Goal: Task Accomplishment & Management: Complete application form

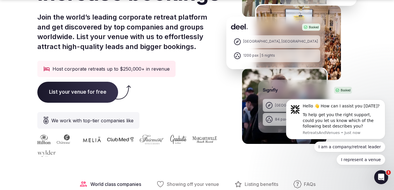
click at [90, 90] on span "List your venue for free" at bounding box center [77, 92] width 81 height 21
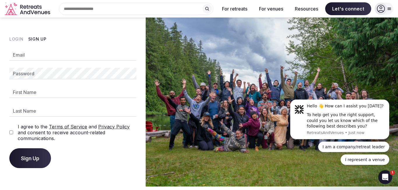
click at [38, 52] on input "Email" at bounding box center [72, 55] width 127 height 12
type input "**********"
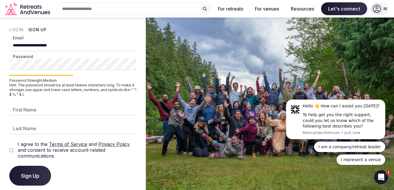
click at [47, 103] on div "**********" at bounding box center [72, 113] width 127 height 146
click at [36, 110] on input "First Name" at bounding box center [72, 110] width 127 height 12
type input "*******"
type input "***"
click at [26, 175] on span "Sign Up" at bounding box center [30, 176] width 18 height 6
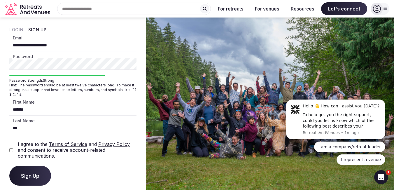
click at [40, 170] on button "Sign Up" at bounding box center [30, 176] width 42 height 20
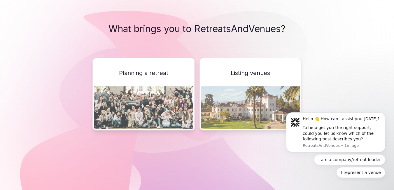
click at [254, 81] on div "Listing venues" at bounding box center [250, 94] width 102 height 72
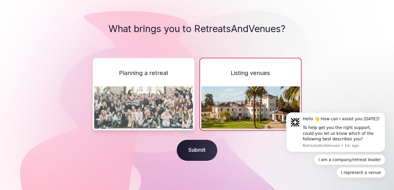
click at [199, 145] on span "Submit" at bounding box center [197, 150] width 41 height 21
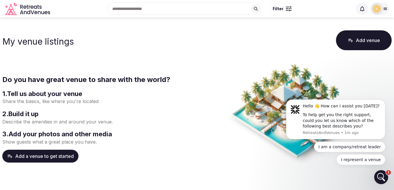
click at [17, 101] on p "Share the basics, like where you're located" at bounding box center [98, 101] width 192 height 6
click at [52, 156] on button "Add a venue to get started" at bounding box center [40, 156] width 76 height 13
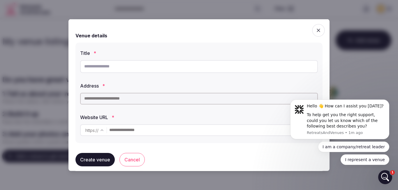
click at [102, 69] on input "text" at bounding box center [199, 66] width 238 height 13
paste input "**********"
type input "**********"
click at [105, 99] on input "text" at bounding box center [199, 98] width 238 height 12
paste input "**********"
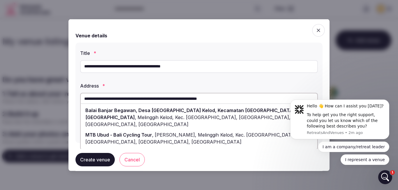
type input "**********"
click at [40, 84] on div at bounding box center [199, 95] width 398 height 190
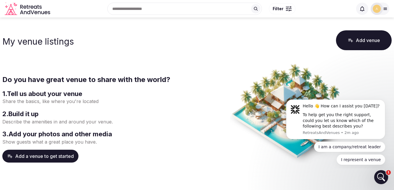
click at [47, 160] on button "Add a venue to get started" at bounding box center [40, 156] width 76 height 13
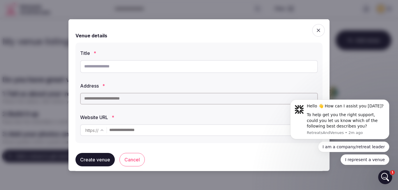
click at [114, 64] on input "text" at bounding box center [199, 66] width 238 height 13
paste input "**********"
type input "**********"
click at [110, 104] on input "text" at bounding box center [199, 98] width 238 height 12
click at [108, 100] on input "text" at bounding box center [199, 98] width 238 height 12
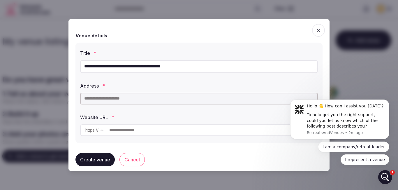
paste input "**********"
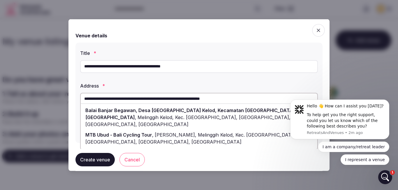
click at [90, 99] on input "**********" at bounding box center [199, 98] width 238 height 12
click at [97, 99] on input "**********" at bounding box center [199, 98] width 238 height 12
drag, startPoint x: 253, startPoint y: 96, endPoint x: 83, endPoint y: 89, distance: 170.4
click at [83, 89] on div "**********" at bounding box center [199, 93] width 238 height 27
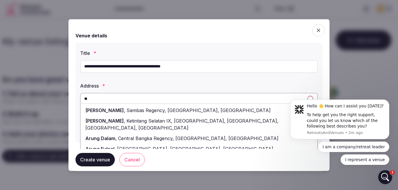
type input "*"
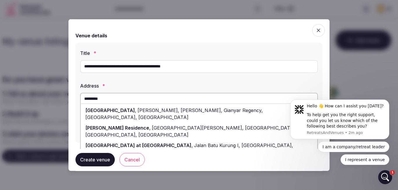
click at [114, 110] on span "Ayung Resort Ubud" at bounding box center [110, 110] width 50 height 6
type input "**********"
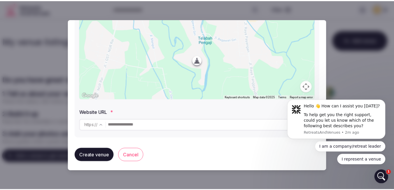
scroll to position [99, 0]
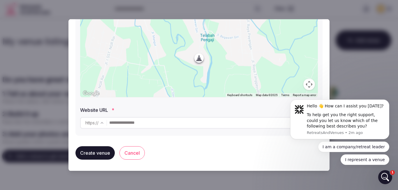
click at [122, 121] on input "text" at bounding box center [213, 123] width 208 height 12
type input "**********"
click at [97, 152] on button "Create venue" at bounding box center [95, 152] width 39 height 13
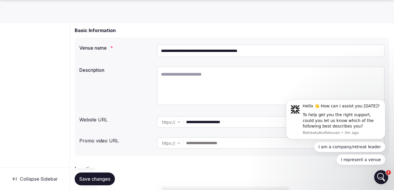
scroll to position [58, 0]
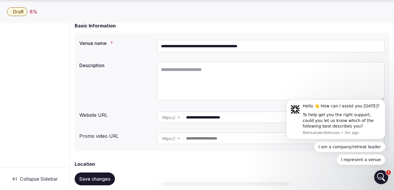
click at [171, 78] on textarea at bounding box center [271, 81] width 228 height 38
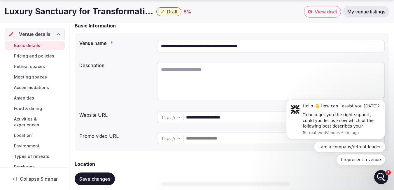
paste textarea "**********"
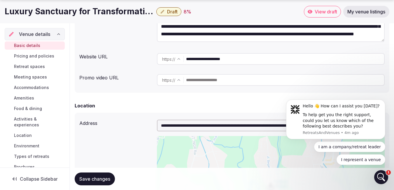
scroll to position [146, 0]
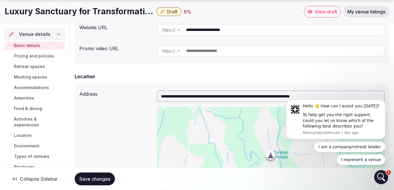
type textarea "**********"
click at [202, 52] on input "text" at bounding box center [285, 51] width 198 height 12
paste input "**********"
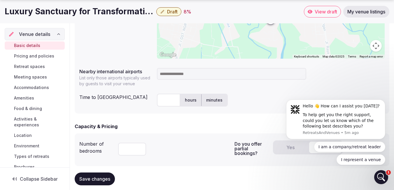
scroll to position [292, 0]
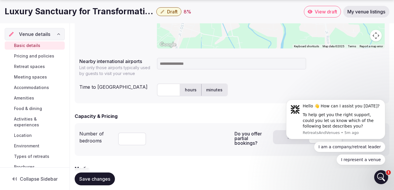
type input "**********"
click at [173, 66] on input at bounding box center [231, 64] width 149 height 12
type input "******"
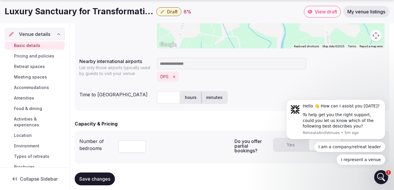
click at [165, 99] on input "text" at bounding box center [168, 97] width 23 height 13
click at [221, 95] on label "minutes" at bounding box center [214, 97] width 26 height 15
click at [165, 98] on input "*" at bounding box center [168, 97] width 23 height 13
type input "***"
click at [171, 120] on form "**********" at bounding box center [232, 88] width 315 height 598
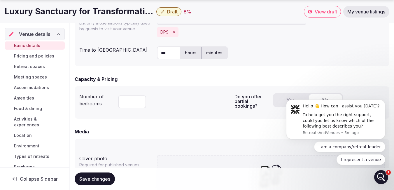
scroll to position [350, 0]
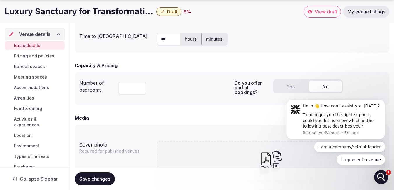
click at [131, 89] on input "number" at bounding box center [132, 88] width 28 height 13
type input "*"
type input "**"
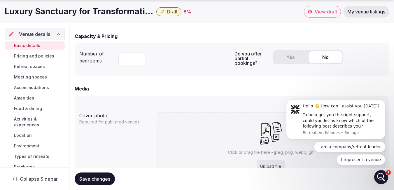
click at [322, 59] on button "No" at bounding box center [325, 57] width 33 height 12
click at [289, 58] on button "Yes" at bounding box center [290, 57] width 33 height 12
click at [324, 56] on button "No" at bounding box center [325, 57] width 33 height 12
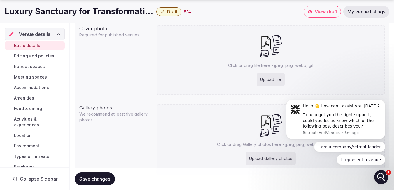
scroll to position [466, 0]
click at [267, 82] on div "Upload file" at bounding box center [271, 78] width 28 height 13
type input "**********"
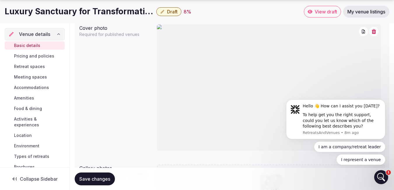
click at [373, 29] on icon "button" at bounding box center [373, 31] width 4 height 5
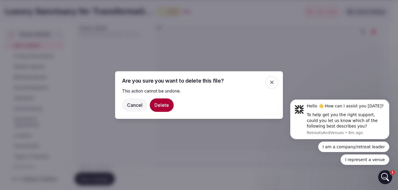
click at [163, 103] on button "Delete" at bounding box center [162, 104] width 24 height 13
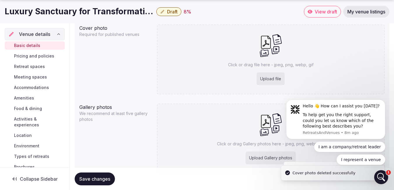
click at [274, 80] on div "Upload file" at bounding box center [271, 78] width 28 height 13
type input "**********"
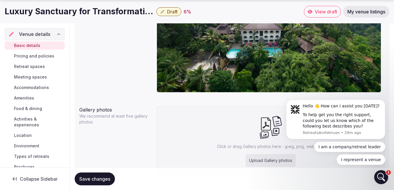
scroll to position [554, 0]
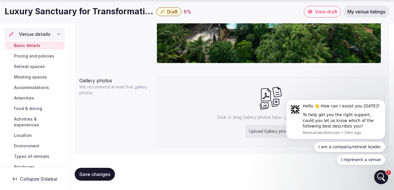
click at [249, 132] on div "Upload Gallery photos" at bounding box center [270, 131] width 50 height 13
type input "**********"
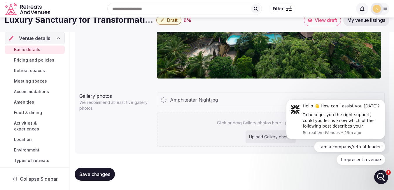
scroll to position [538, 0]
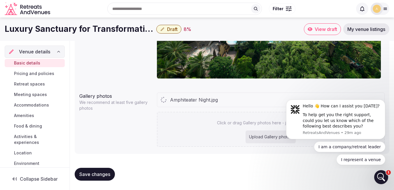
click at [253, 136] on div "Upload Gallery photos" at bounding box center [270, 136] width 50 height 13
type input "**********"
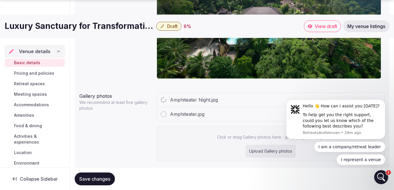
scroll to position [553, 0]
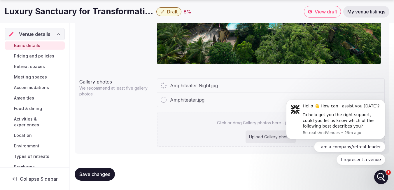
click at [260, 136] on div "Upload Gallery photos" at bounding box center [270, 136] width 50 height 13
type input "**********"
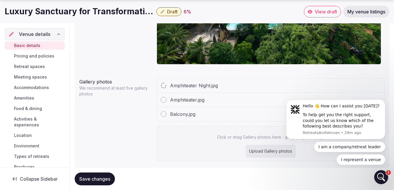
scroll to position [554, 0]
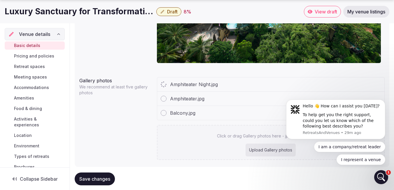
click at [261, 152] on div "Upload Gallery photos" at bounding box center [270, 149] width 50 height 13
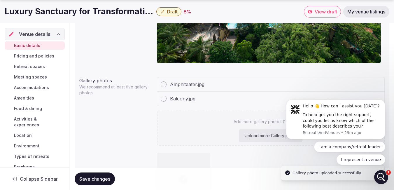
type input "**********"
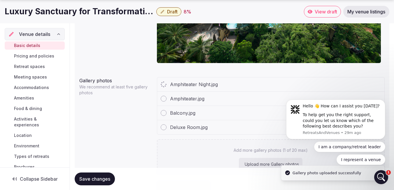
click at [260, 167] on div "Upload more Gallery photos" at bounding box center [271, 164] width 64 height 13
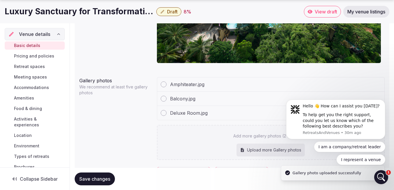
type input "**********"
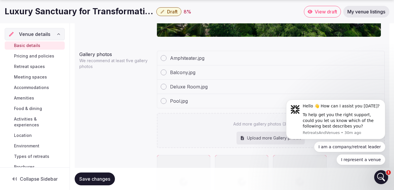
scroll to position [583, 0]
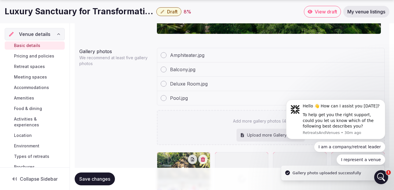
click at [256, 133] on div "Upload more Gallery photos" at bounding box center [270, 135] width 68 height 13
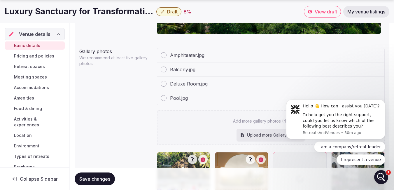
type input "**********"
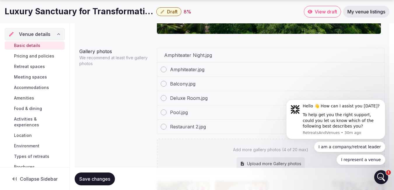
click at [259, 165] on div "Upload more Gallery photos" at bounding box center [270, 163] width 68 height 13
type input "**********"
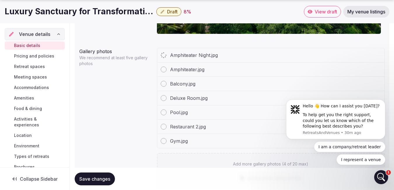
click at [258, 162] on p "Add more gallery photos (4 of 20 max)" at bounding box center [270, 164] width 75 height 6
type input "**********"
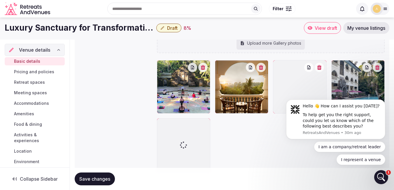
scroll to position [684, 0]
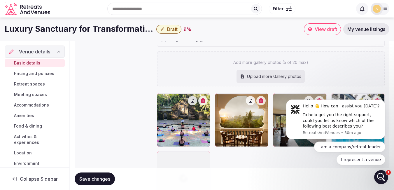
click at [258, 76] on div "Upload more Gallery photos" at bounding box center [270, 76] width 68 height 13
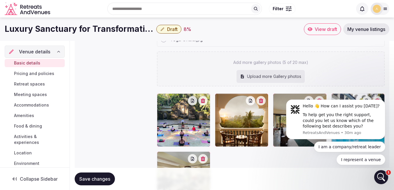
type input "**********"
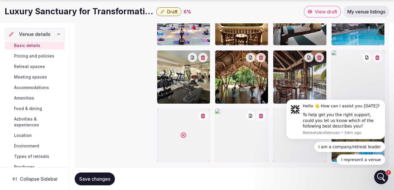
scroll to position [757, 0]
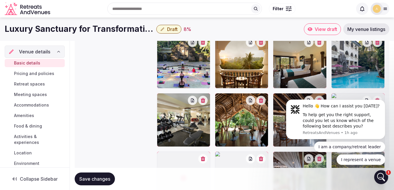
click at [142, 55] on div "Gallery photos We recommend at least five gallery photos Amphiteater.jpg Balcon…" at bounding box center [231, 39] width 305 height 336
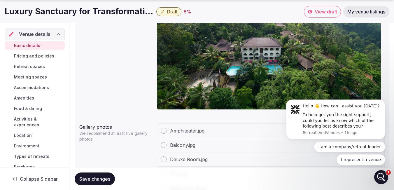
scroll to position [611, 0]
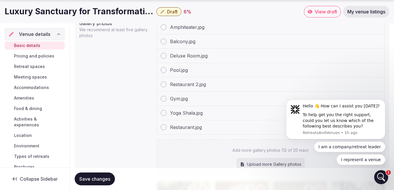
click at [164, 27] on div at bounding box center [164, 27] width 6 height 6
click at [164, 40] on div at bounding box center [164, 41] width 6 height 6
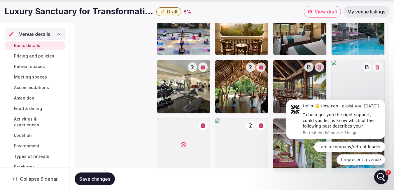
scroll to position [815, 0]
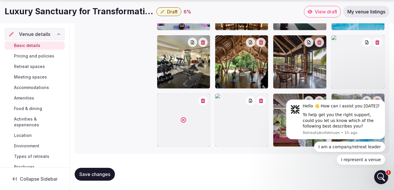
click at [100, 174] on span "Save changes" at bounding box center [94, 174] width 31 height 6
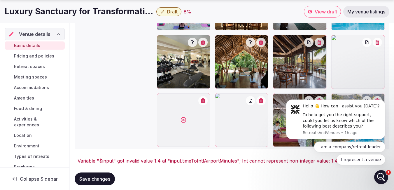
scroll to position [834, 0]
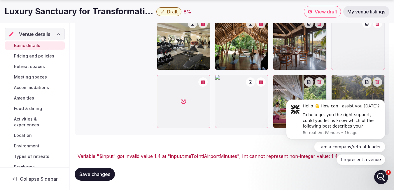
click at [204, 83] on icon "button" at bounding box center [203, 82] width 4 height 5
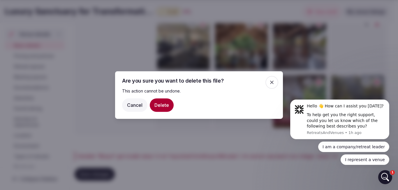
click at [168, 102] on button "Delete" at bounding box center [162, 104] width 24 height 13
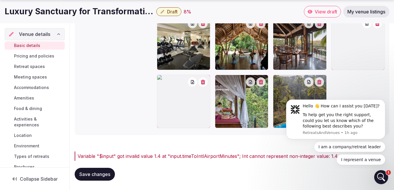
click at [96, 174] on span "Save changes" at bounding box center [94, 174] width 31 height 6
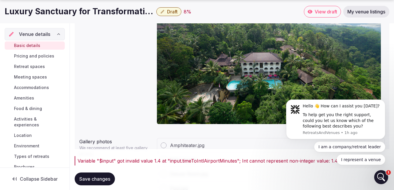
scroll to position [601, 0]
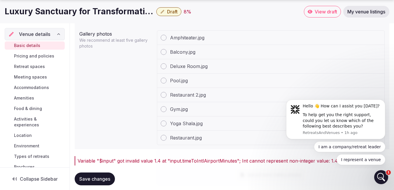
click at [163, 38] on div at bounding box center [164, 38] width 6 height 6
click at [162, 51] on div at bounding box center [164, 52] width 6 height 6
click at [167, 80] on div "Pool.jpg" at bounding box center [174, 80] width 27 height 7
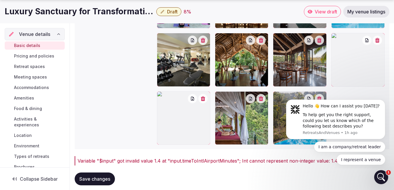
scroll to position [834, 0]
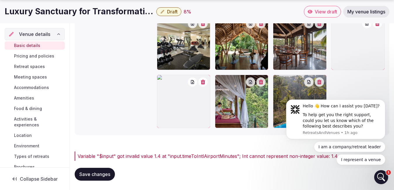
click at [99, 176] on span "Save changes" at bounding box center [94, 174] width 31 height 6
click at [383, 102] on icon "Dismiss notification" at bounding box center [383, 101] width 3 height 3
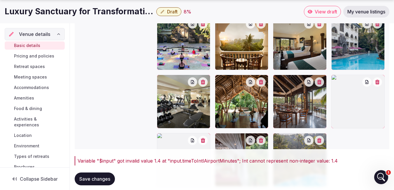
scroll to position [805, 0]
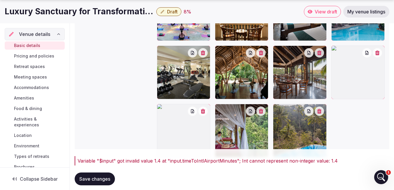
click at [381, 55] on button "button" at bounding box center [377, 52] width 9 height 9
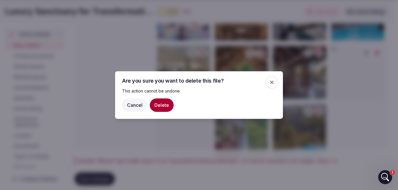
click at [162, 108] on button "Delete" at bounding box center [162, 104] width 24 height 13
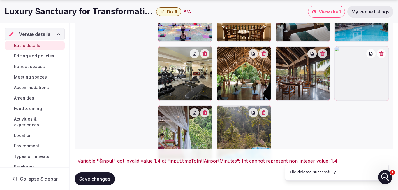
click at [166, 108] on div at bounding box center [162, 109] width 9 height 9
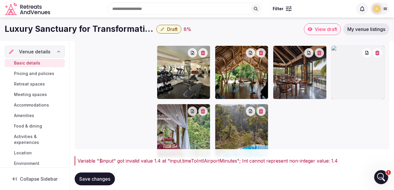
click at [377, 57] on button "button" at bounding box center [377, 52] width 9 height 9
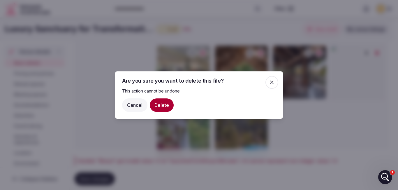
click at [166, 104] on button "Delete" at bounding box center [162, 104] width 24 height 13
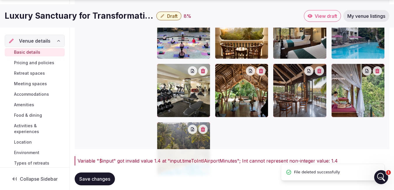
scroll to position [834, 0]
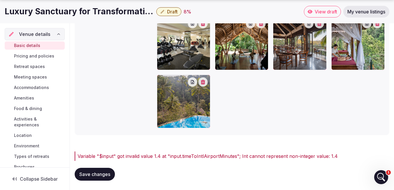
click at [106, 173] on span "Save changes" at bounding box center [94, 174] width 31 height 6
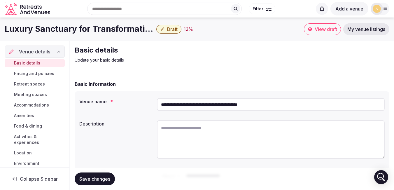
click at [188, 129] on textarea at bounding box center [271, 139] width 228 height 38
paste textarea "**********"
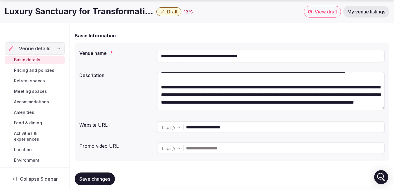
scroll to position [117, 0]
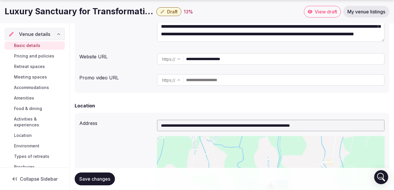
type textarea "**********"
click at [207, 78] on input "text" at bounding box center [285, 80] width 198 height 12
paste input "**********"
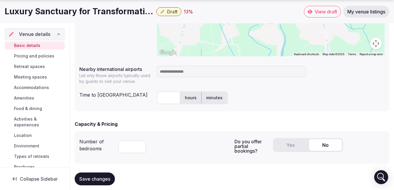
scroll to position [292, 0]
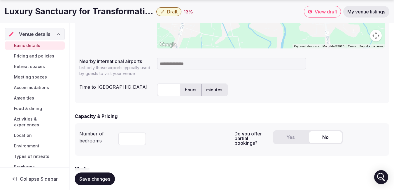
type input "**********"
click at [174, 62] on input at bounding box center [231, 64] width 149 height 12
type input "***"
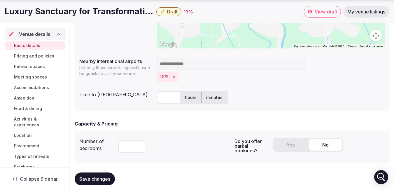
click at [168, 96] on input "text" at bounding box center [168, 97] width 23 height 13
type input "***"
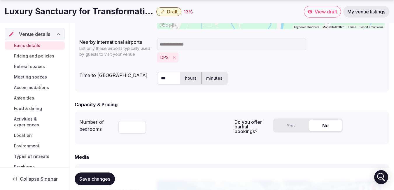
scroll to position [321, 0]
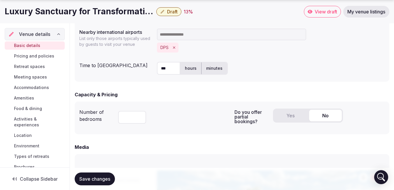
click at [134, 117] on input "number" at bounding box center [132, 117] width 28 height 13
type input "**"
click at [315, 119] on button "No" at bounding box center [325, 116] width 33 height 12
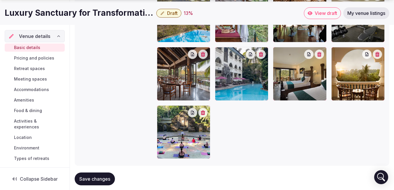
scroll to position [696, 0]
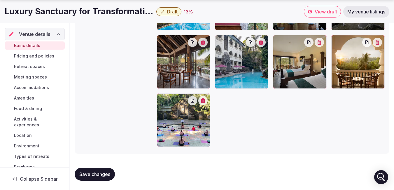
click at [109, 171] on span "Save changes" at bounding box center [94, 174] width 31 height 6
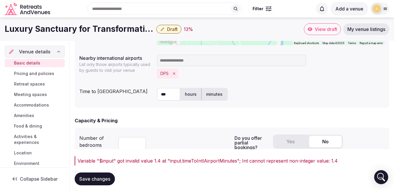
scroll to position [288, 0]
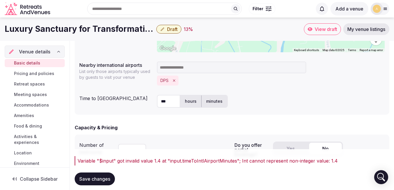
click at [171, 103] on input "***" at bounding box center [168, 101] width 23 height 13
type input "*"
click at [187, 101] on label "hours" at bounding box center [190, 101] width 21 height 15
click at [162, 104] on input "text" at bounding box center [168, 101] width 23 height 13
type input "***"
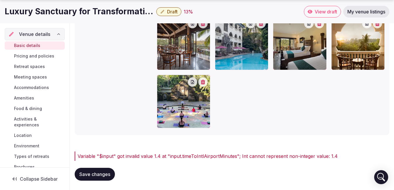
click at [106, 171] on button "Save changes" at bounding box center [95, 174] width 40 height 13
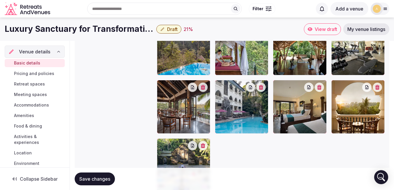
scroll to position [608, 0]
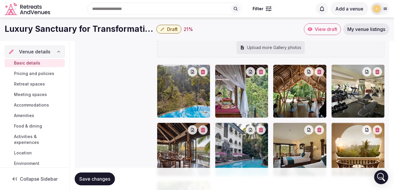
click at [95, 181] on span "Save changes" at bounding box center [94, 179] width 31 height 6
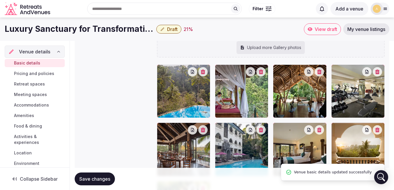
click at [31, 76] on span "Pricing and policies" at bounding box center [34, 74] width 40 height 6
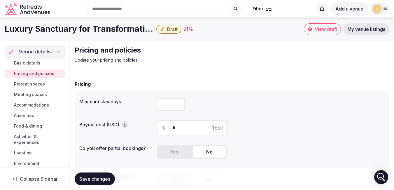
click at [44, 82] on span "Retreat spaces" at bounding box center [29, 84] width 31 height 6
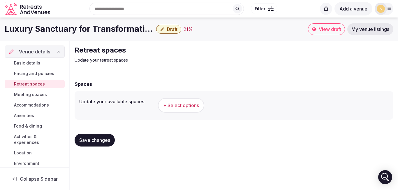
click at [43, 85] on link "Retreat spaces" at bounding box center [35, 84] width 60 height 8
click at [168, 108] on span "+ Select options" at bounding box center [181, 105] width 36 height 6
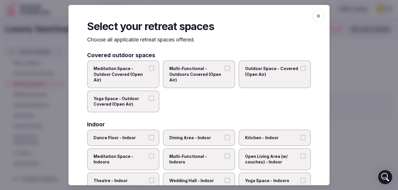
click at [225, 69] on button "Multi-Functional - Outdoors Covered (Open Air)" at bounding box center [227, 68] width 5 height 5
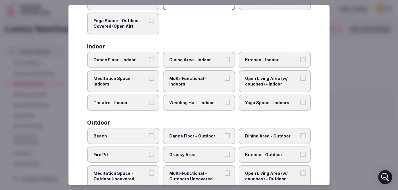
scroll to position [58, 0]
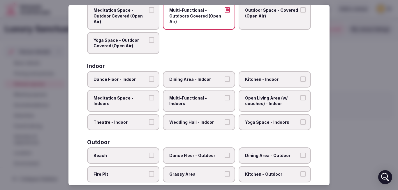
click at [151, 97] on button "Meditation Space - Indoors" at bounding box center [151, 97] width 5 height 5
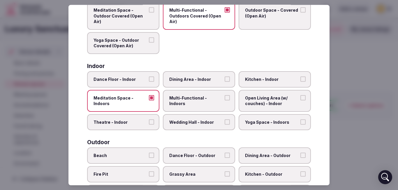
click at [225, 99] on button "Multi-Functional - Indoors" at bounding box center [227, 97] width 5 height 5
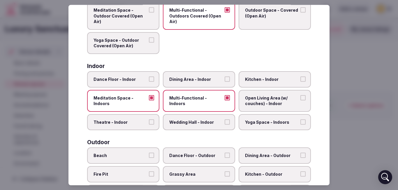
click at [152, 98] on button "Meditation Space - Indoors" at bounding box center [151, 97] width 5 height 5
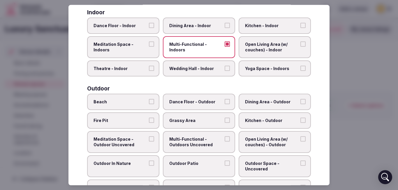
scroll to position [117, 0]
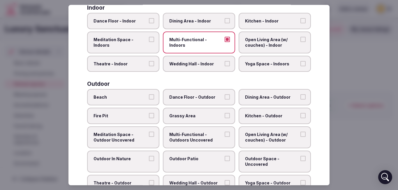
click at [301, 66] on label "Yoga Space - Indoors" at bounding box center [275, 64] width 72 height 16
click at [301, 66] on button "Yoga Space - Indoors" at bounding box center [303, 63] width 5 height 5
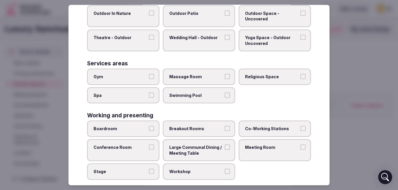
scroll to position [262, 0]
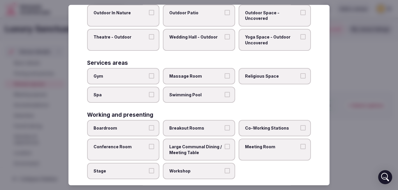
click at [150, 75] on button "Gym" at bounding box center [151, 75] width 5 height 5
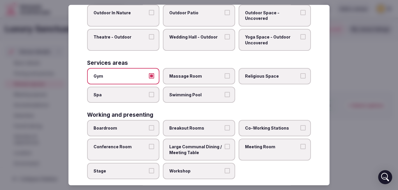
click at [227, 78] on button "Massage Room" at bounding box center [227, 75] width 5 height 5
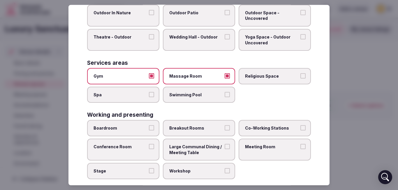
click at [225, 92] on button "Swimming Pool" at bounding box center [227, 94] width 5 height 5
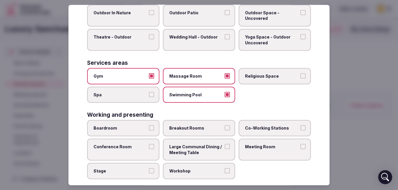
click at [226, 77] on button "Massage Room" at bounding box center [227, 75] width 5 height 5
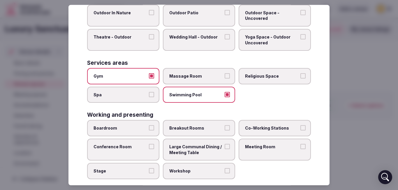
click at [155, 92] on label "Spa" at bounding box center [123, 95] width 72 height 16
click at [154, 92] on button "Spa" at bounding box center [151, 94] width 5 height 5
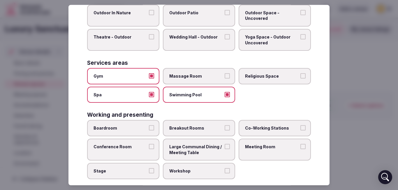
click at [225, 76] on button "Massage Room" at bounding box center [227, 75] width 5 height 5
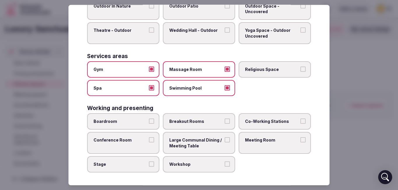
scroll to position [270, 0]
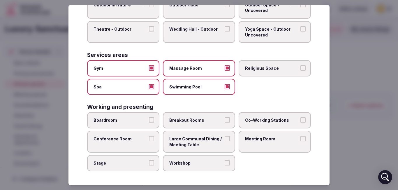
click at [149, 162] on button "Stage" at bounding box center [151, 162] width 5 height 5
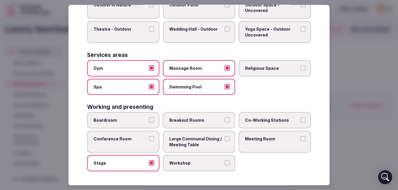
click at [225, 164] on button "Workshop" at bounding box center [227, 162] width 5 height 5
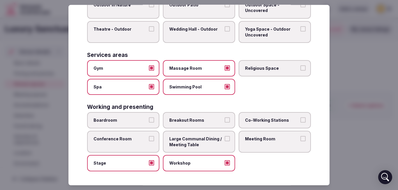
click at [301, 138] on button "Meeting Room" at bounding box center [303, 138] width 5 height 5
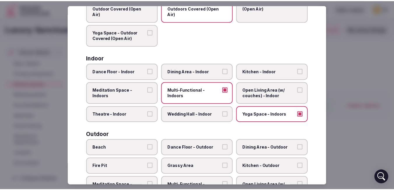
scroll to position [0, 0]
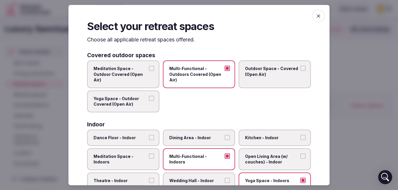
click at [317, 17] on icon "button" at bounding box center [318, 15] width 3 height 3
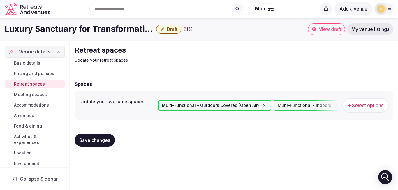
click at [104, 141] on span "Save changes" at bounding box center [94, 140] width 31 height 6
click at [46, 94] on link "Meeting spaces" at bounding box center [35, 94] width 60 height 8
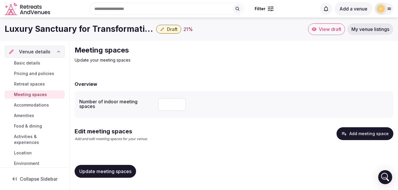
click at [43, 103] on span "Accommodations" at bounding box center [31, 105] width 35 height 6
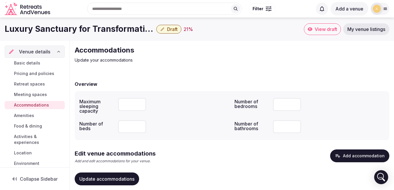
click at [120, 49] on h2 "Accommodations" at bounding box center [173, 49] width 196 height 9
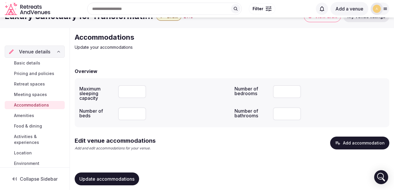
scroll to position [19, 0]
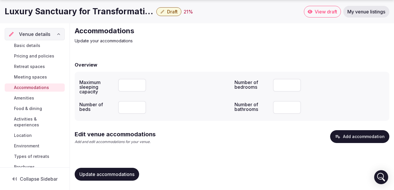
click at [134, 87] on input "number" at bounding box center [132, 85] width 28 height 13
type input "*"
click at [23, 76] on span "Meeting spaces" at bounding box center [30, 77] width 33 height 6
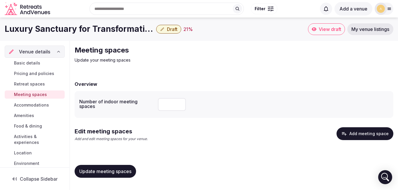
click at [34, 105] on span "Accommodations" at bounding box center [31, 105] width 35 height 6
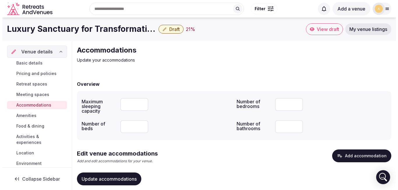
scroll to position [19, 0]
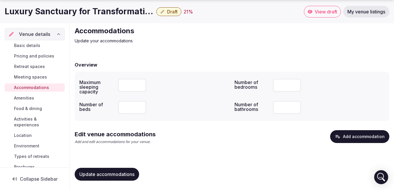
click at [355, 136] on button "Add accommodation" at bounding box center [359, 136] width 59 height 13
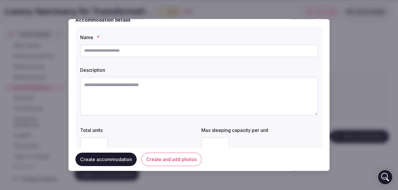
scroll to position [0, 0]
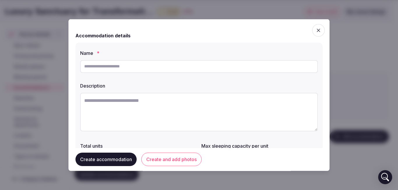
click at [116, 66] on input "text" at bounding box center [199, 66] width 238 height 13
type input "*"
type input "**********"
click at [109, 100] on textarea at bounding box center [199, 111] width 238 height 38
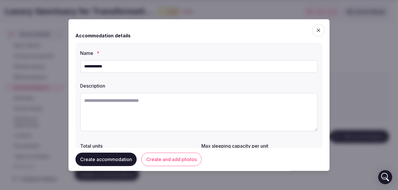
paste textarea "**********"
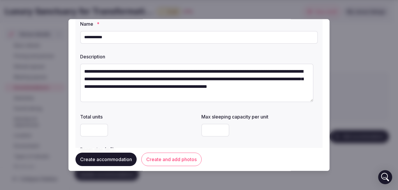
scroll to position [58, 0]
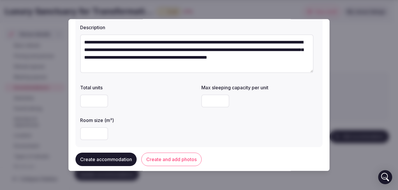
type textarea "**********"
click at [89, 96] on input "number" at bounding box center [94, 100] width 28 height 13
type input "**"
click at [216, 100] on input "number" at bounding box center [215, 100] width 28 height 13
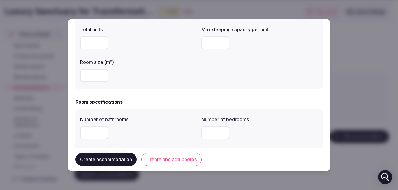
scroll to position [117, 0]
type input "*"
click at [87, 76] on input "number" at bounding box center [94, 75] width 28 height 13
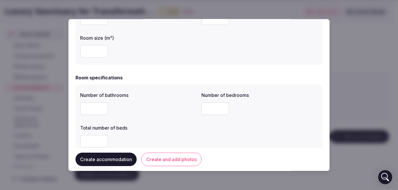
scroll to position [146, 0]
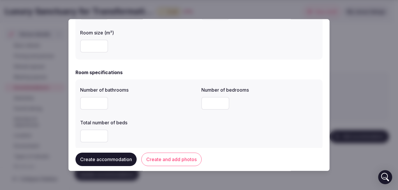
type input "**"
click at [94, 101] on input "number" at bounding box center [94, 102] width 28 height 13
type input "*"
click at [217, 106] on input "number" at bounding box center [215, 102] width 28 height 13
type input "*"
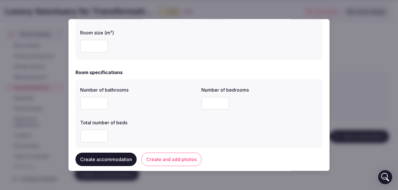
click at [96, 134] on input "number" at bounding box center [94, 135] width 28 height 13
type input "*"
click at [162, 119] on div "Total number of beds" at bounding box center [138, 120] width 117 height 8
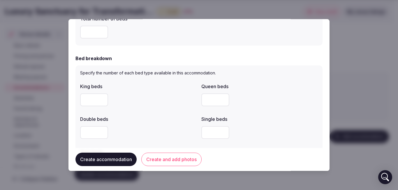
scroll to position [262, 0]
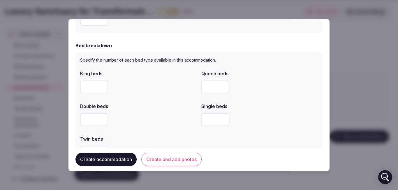
click at [95, 88] on input "number" at bounding box center [94, 86] width 28 height 13
type input "**"
click at [167, 120] on div at bounding box center [138, 119] width 117 height 13
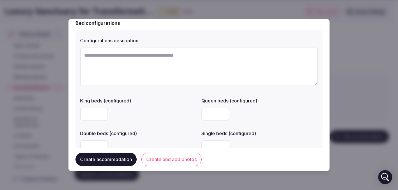
scroll to position [408, 0]
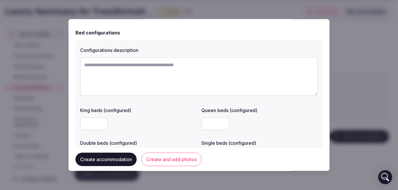
click at [95, 122] on input "number" at bounding box center [94, 123] width 28 height 13
click at [109, 68] on textarea at bounding box center [199, 76] width 238 height 38
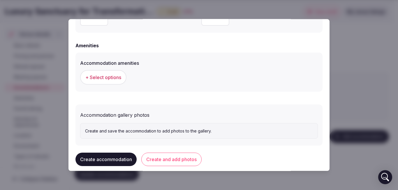
scroll to position [554, 0]
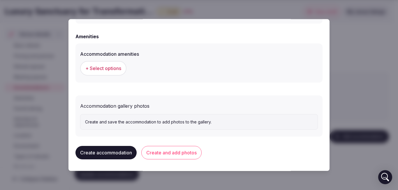
type textarea "**********"
click at [116, 157] on button "Create accommodation" at bounding box center [106, 152] width 61 height 13
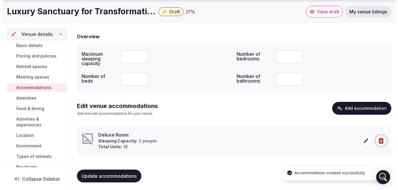
scroll to position [49, 0]
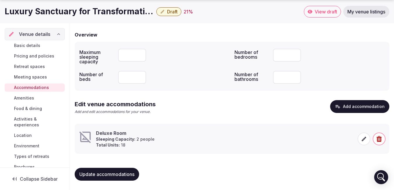
click at [364, 141] on icon at bounding box center [364, 139] width 6 height 6
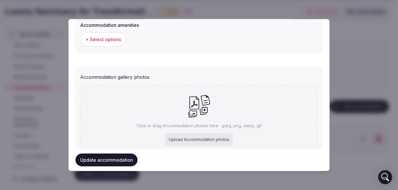
scroll to position [608, 0]
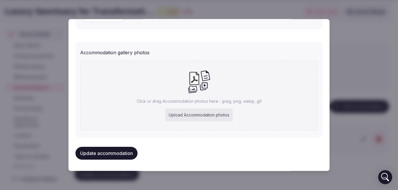
click at [187, 114] on div "Upload Accommodation photos" at bounding box center [199, 114] width 68 height 13
click at [175, 115] on div "Upload Accommodation photos" at bounding box center [199, 114] width 68 height 13
type input "**********"
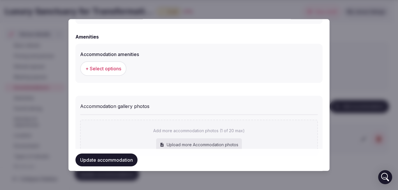
scroll to position [640, 0]
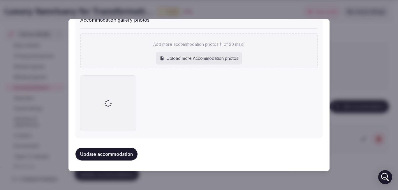
click at [116, 152] on button "Update accommodation" at bounding box center [107, 153] width 62 height 13
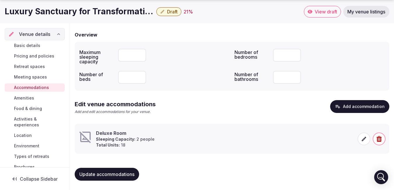
click at [363, 141] on icon at bounding box center [364, 139] width 6 height 6
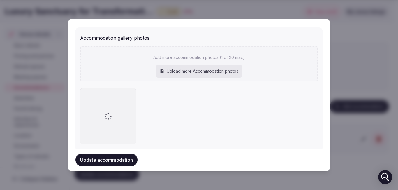
scroll to position [635, 0]
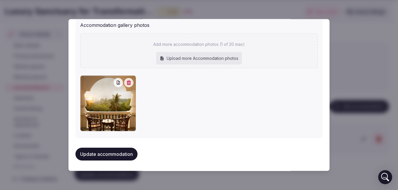
click at [82, 155] on button "Update accommodation" at bounding box center [107, 153] width 62 height 13
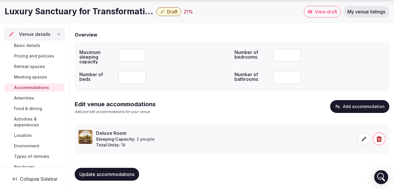
click at [346, 108] on button "Add accommodation" at bounding box center [359, 106] width 59 height 13
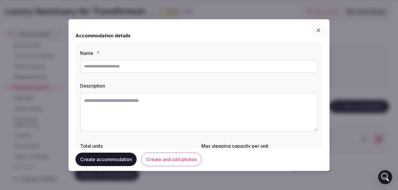
click at [167, 69] on input "text" at bounding box center [199, 66] width 238 height 13
type input "**********"
click at [99, 109] on textarea at bounding box center [199, 111] width 238 height 38
paste textarea "**********"
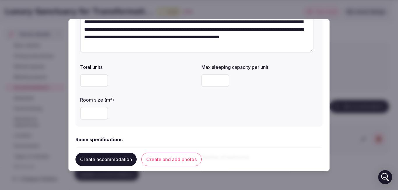
scroll to position [87, 0]
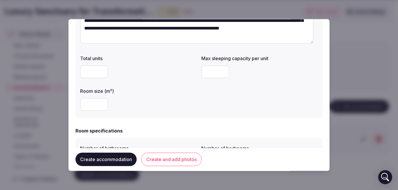
type textarea "**********"
click at [90, 72] on input "number" at bounding box center [94, 71] width 28 height 13
type input "**"
click at [220, 66] on input "number" at bounding box center [215, 71] width 28 height 13
type input "*"
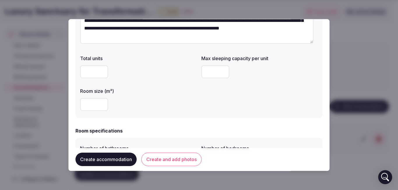
click at [96, 103] on input "number" at bounding box center [94, 104] width 28 height 13
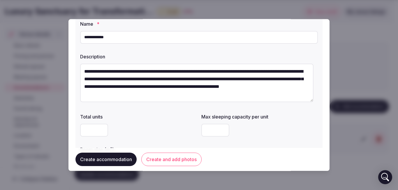
scroll to position [58, 0]
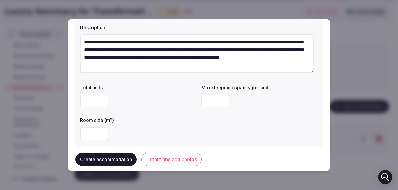
type input "**"
click at [137, 133] on div "**" at bounding box center [138, 133] width 117 height 13
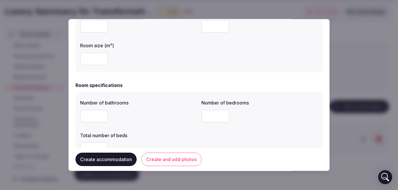
scroll to position [146, 0]
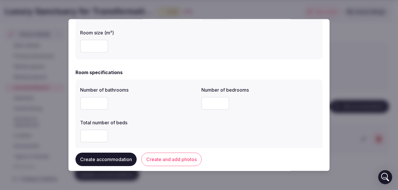
click at [93, 102] on input "number" at bounding box center [94, 102] width 28 height 13
type input "*"
click at [203, 105] on input "number" at bounding box center [215, 102] width 28 height 13
type input "*"
click at [92, 137] on input "number" at bounding box center [94, 135] width 28 height 13
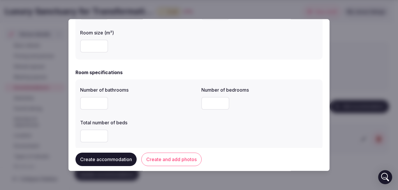
click at [205, 104] on input "number" at bounding box center [215, 102] width 28 height 13
type input "*"
click at [89, 139] on input "number" at bounding box center [94, 135] width 28 height 13
type input "*"
click at [143, 140] on div "*" at bounding box center [138, 135] width 117 height 13
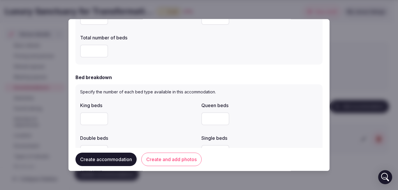
scroll to position [233, 0]
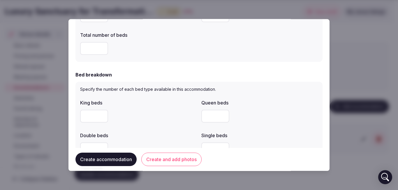
click at [98, 115] on input "number" at bounding box center [94, 115] width 28 height 13
type input "**"
click at [155, 101] on label "King beds" at bounding box center [138, 102] width 117 height 5
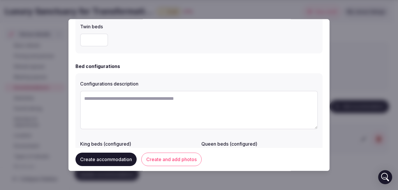
scroll to position [379, 0]
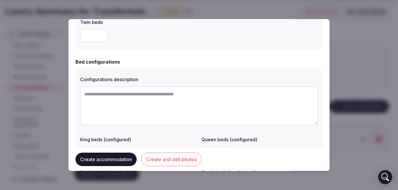
click at [138, 103] on textarea at bounding box center [199, 105] width 238 height 38
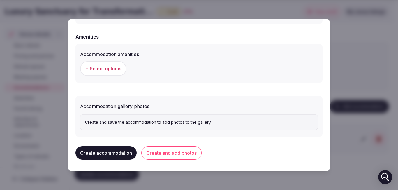
scroll to position [554, 0]
type textarea "**********"
click at [111, 121] on p "Create and save the accommodation to add photos to the gallery." at bounding box center [199, 122] width 228 height 6
click at [182, 155] on button "Create and add photos" at bounding box center [171, 152] width 60 height 13
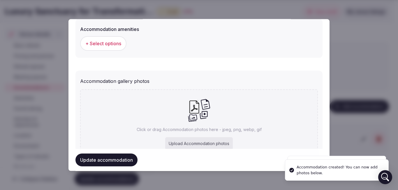
scroll to position [608, 0]
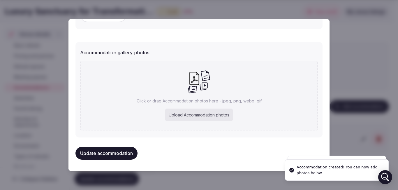
click at [181, 115] on div "Upload Accommodation photos" at bounding box center [199, 114] width 68 height 13
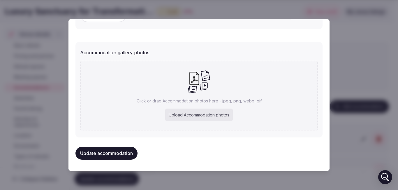
type input "**********"
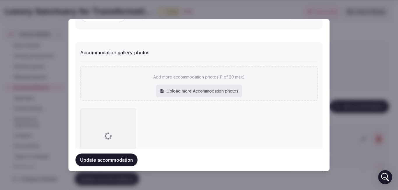
click at [113, 164] on button "Update accommodation" at bounding box center [107, 159] width 62 height 13
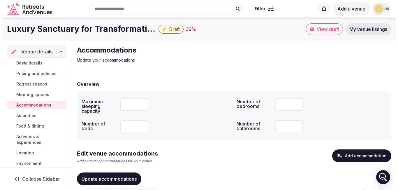
scroll to position [82, 0]
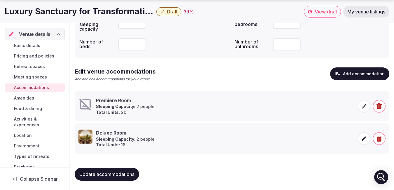
click at [365, 109] on icon at bounding box center [364, 106] width 6 height 6
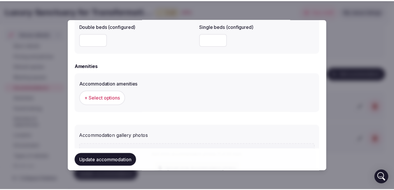
scroll to position [635, 0]
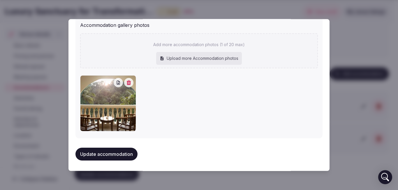
click at [350, 70] on div at bounding box center [199, 95] width 398 height 190
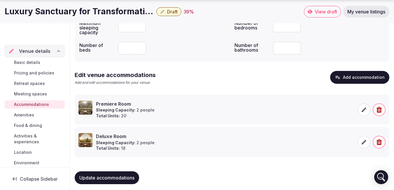
scroll to position [82, 0]
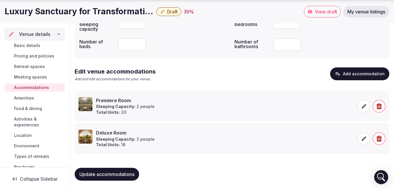
click at [34, 101] on link "Amenities" at bounding box center [35, 98] width 60 height 8
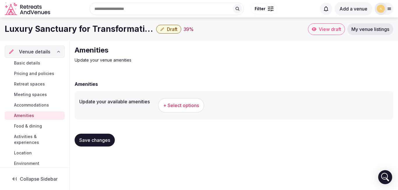
click at [174, 110] on button "+ Select options" at bounding box center [181, 105] width 46 height 15
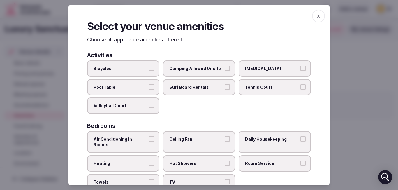
click at [151, 70] on button "Bicycles" at bounding box center [151, 68] width 5 height 5
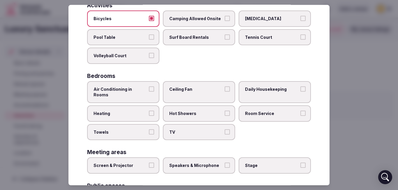
scroll to position [58, 0]
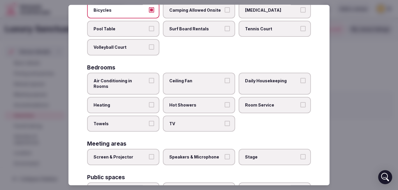
click at [150, 82] on button "Air Conditioning in Rooms" at bounding box center [151, 80] width 5 height 5
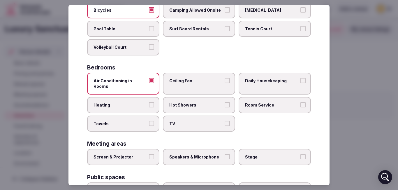
click at [153, 119] on label "Towels" at bounding box center [123, 123] width 72 height 16
click at [153, 120] on button "Towels" at bounding box center [151, 122] width 5 height 5
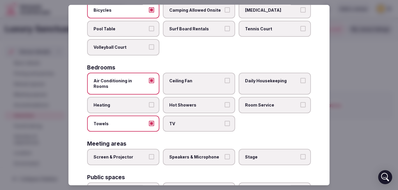
click at [225, 120] on button "TV" at bounding box center [227, 122] width 5 height 5
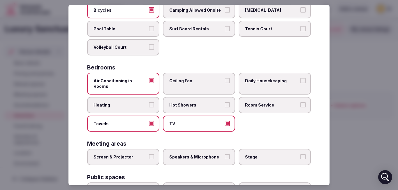
click at [225, 102] on button "Hot Showers" at bounding box center [227, 104] width 5 height 5
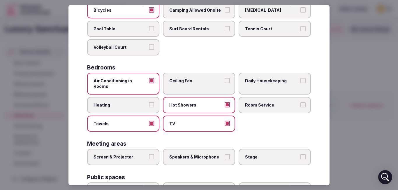
click at [302, 97] on label "Room Service" at bounding box center [275, 105] width 72 height 16
click at [302, 102] on button "Room Service" at bounding box center [303, 104] width 5 height 5
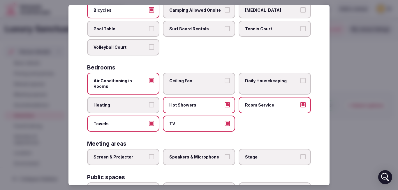
click at [301, 80] on button "Daily Housekeeping" at bounding box center [303, 80] width 5 height 5
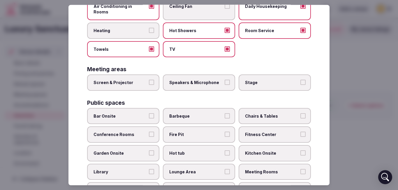
scroll to position [146, 0]
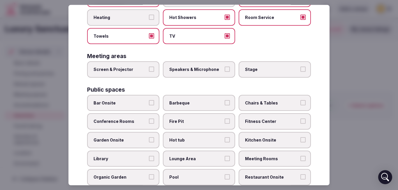
click at [225, 66] on button "Speakers & Microphone" at bounding box center [227, 68] width 5 height 5
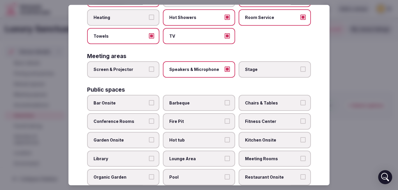
click at [151, 66] on button "Screen & Projector" at bounding box center [151, 68] width 5 height 5
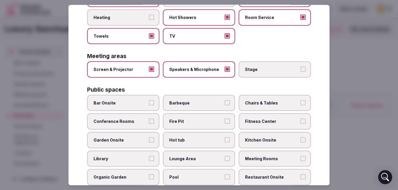
click at [301, 66] on button "Stage" at bounding box center [303, 68] width 5 height 5
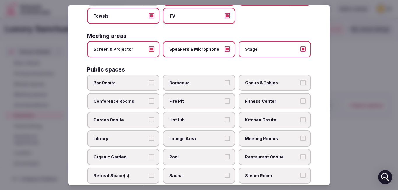
scroll to position [175, 0]
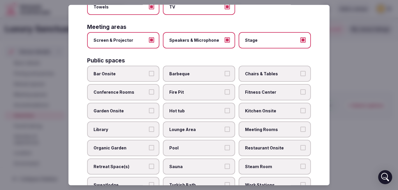
click at [152, 71] on button "Bar Onsite" at bounding box center [151, 73] width 5 height 5
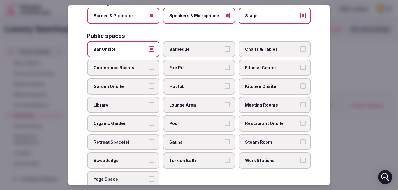
scroll to position [204, 0]
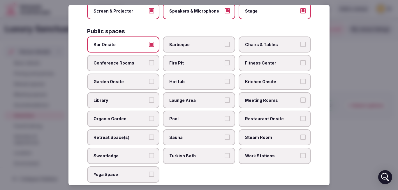
click at [150, 60] on button "Conference Rooms" at bounding box center [151, 62] width 5 height 5
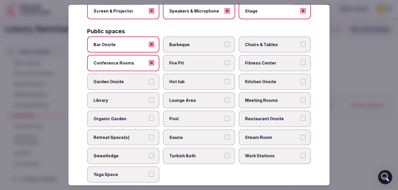
click at [153, 75] on label "Garden Onsite" at bounding box center [123, 81] width 72 height 16
click at [153, 79] on button "Garden Onsite" at bounding box center [151, 81] width 5 height 5
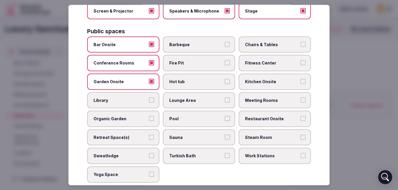
click at [152, 134] on button "Retreat Space(s)" at bounding box center [151, 136] width 5 height 5
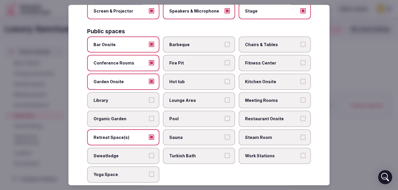
click at [152, 171] on button "Yoga Space" at bounding box center [151, 173] width 5 height 5
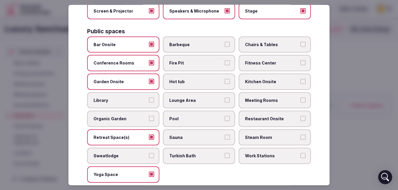
click at [225, 116] on button "Pool" at bounding box center [227, 118] width 5 height 5
click at [301, 60] on button "Fitness Center" at bounding box center [303, 62] width 5 height 5
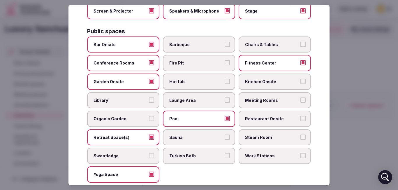
click at [301, 97] on button "Meeting Rooms" at bounding box center [303, 99] width 5 height 5
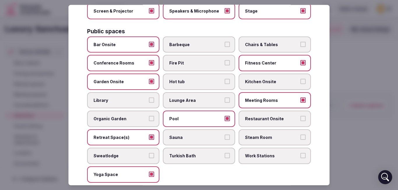
click at [301, 116] on button "Restaurant Onsite" at bounding box center [303, 118] width 5 height 5
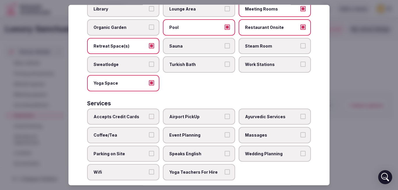
scroll to position [299, 0]
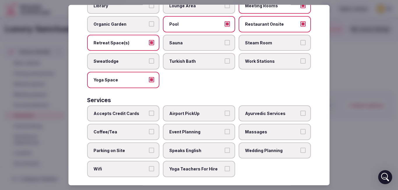
click at [149, 110] on button "Accepts Credit Cards" at bounding box center [151, 112] width 5 height 5
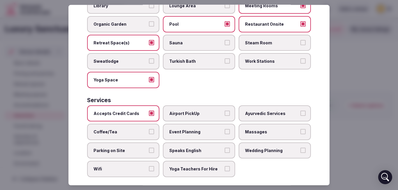
click at [153, 126] on label "Coffee/Tea" at bounding box center [123, 132] width 72 height 16
click at [153, 129] on button "Coffee/Tea" at bounding box center [151, 131] width 5 height 5
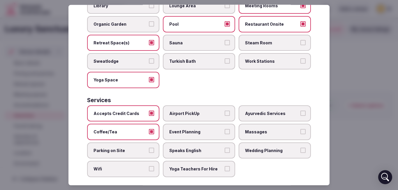
click at [153, 145] on label "Parking on Site" at bounding box center [123, 150] width 72 height 16
click at [153, 148] on button "Parking on Site" at bounding box center [151, 150] width 5 height 5
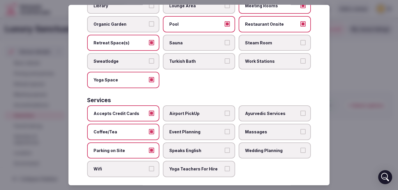
click at [152, 166] on button "Wifi" at bounding box center [151, 168] width 5 height 5
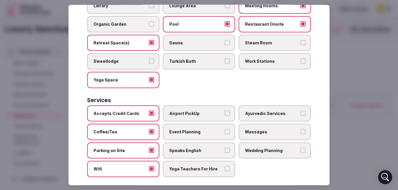
click at [225, 110] on button "Airport PickUp" at bounding box center [227, 112] width 5 height 5
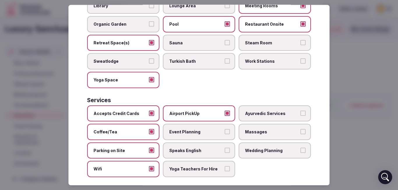
click at [225, 129] on button "Event Planning" at bounding box center [227, 131] width 5 height 5
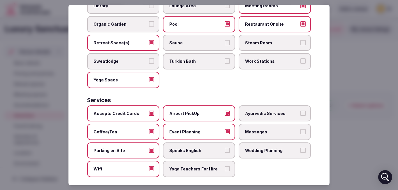
click at [228, 142] on label "Speaks English" at bounding box center [199, 150] width 72 height 16
click at [228, 148] on button "Speaks English" at bounding box center [227, 150] width 5 height 5
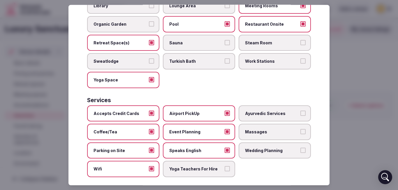
click at [225, 166] on button "Yoga Teachers For Hire" at bounding box center [227, 168] width 5 height 5
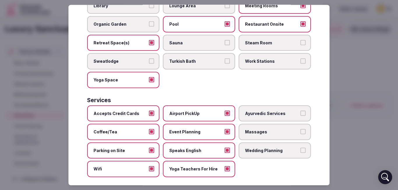
click at [301, 129] on button "Massages" at bounding box center [303, 131] width 5 height 5
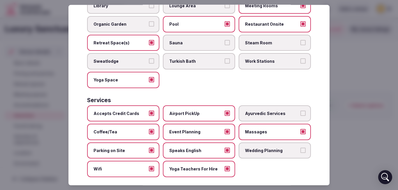
click at [301, 148] on button "Wedding Planning" at bounding box center [303, 150] width 5 height 5
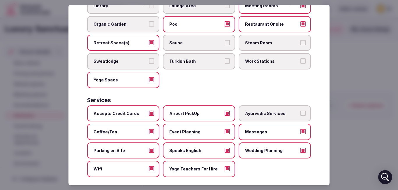
click at [366, 75] on div at bounding box center [199, 95] width 398 height 190
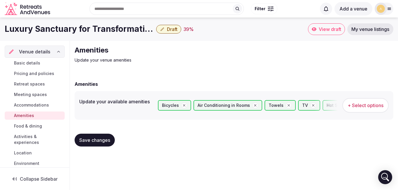
click at [88, 139] on span "Save changes" at bounding box center [94, 140] width 31 height 6
click at [37, 126] on span "Food & dining" at bounding box center [28, 126] width 28 height 6
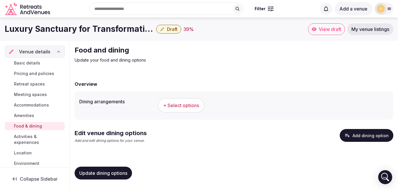
click at [178, 115] on div "Dining arrangements + Select options" at bounding box center [234, 105] width 319 height 29
click at [176, 108] on span "+ Select options" at bounding box center [181, 105] width 36 height 6
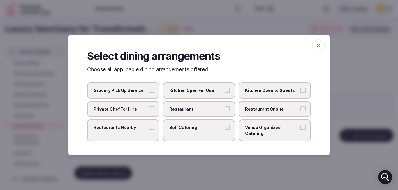
click at [307, 111] on label "Restaurant Onsite" at bounding box center [275, 109] width 72 height 16
click at [306, 111] on button "Restaurant Onsite" at bounding box center [303, 108] width 5 height 5
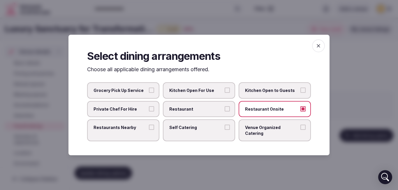
click at [349, 75] on div at bounding box center [199, 95] width 398 height 190
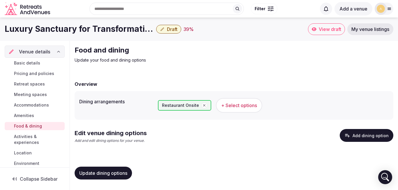
click at [350, 132] on icon "button" at bounding box center [348, 135] width 6 height 6
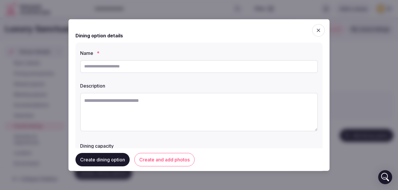
click at [99, 67] on input "text" at bounding box center [199, 66] width 238 height 13
type input "**********"
click at [136, 99] on textarea at bounding box center [199, 111] width 238 height 38
paste textarea "**********"
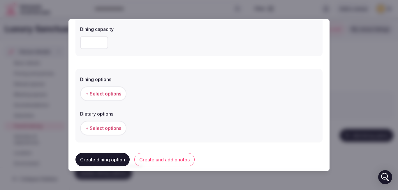
scroll to position [87, 0]
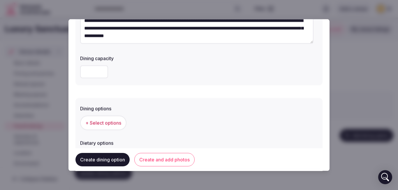
type textarea "**********"
click at [99, 70] on input "number" at bounding box center [94, 71] width 28 height 13
type input "**"
click at [113, 123] on span "+ Select options" at bounding box center [103, 122] width 36 height 6
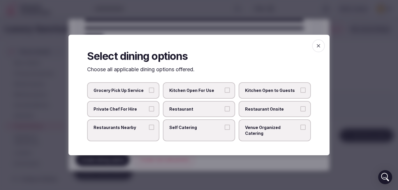
click at [296, 112] on span "Restaurant Onsite" at bounding box center [272, 109] width 54 height 6
click at [301, 111] on button "Restaurant Onsite" at bounding box center [303, 108] width 5 height 5
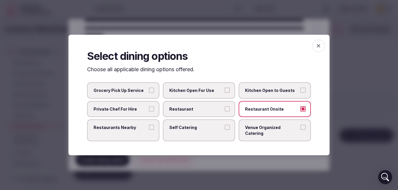
click at [358, 117] on div at bounding box center [199, 95] width 398 height 190
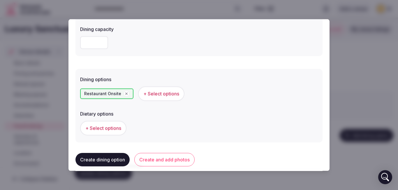
scroll to position [146, 0]
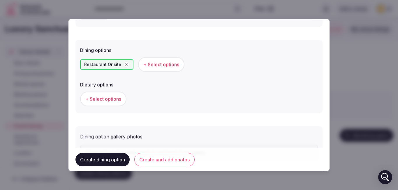
click at [107, 100] on span "+ Select options" at bounding box center [103, 98] width 36 height 6
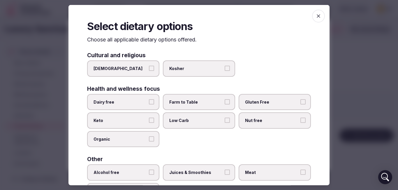
click at [129, 104] on span "Dairy free" at bounding box center [121, 102] width 54 height 6
click at [149, 104] on button "Dairy free" at bounding box center [151, 101] width 5 height 5
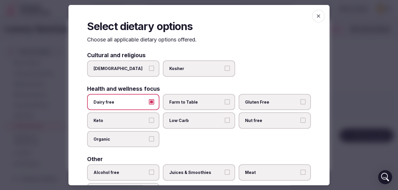
click at [258, 101] on span "Gluten Free" at bounding box center [272, 102] width 54 height 6
click at [301, 101] on button "Gluten Free" at bounding box center [303, 101] width 5 height 5
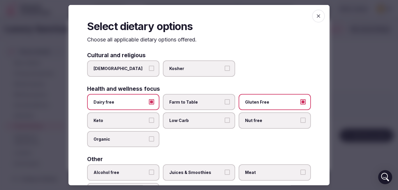
click at [266, 118] on span "Nut free" at bounding box center [272, 120] width 54 height 6
click at [301, 118] on button "Nut free" at bounding box center [303, 119] width 5 height 5
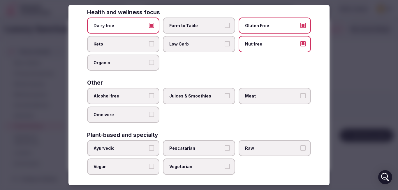
scroll to position [80, 0]
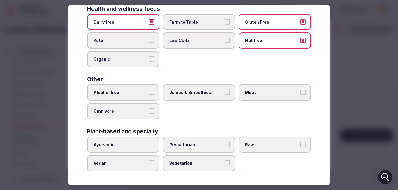
click at [178, 167] on label "Vegetarian" at bounding box center [199, 163] width 72 height 16
click at [225, 165] on button "Vegetarian" at bounding box center [227, 162] width 5 height 5
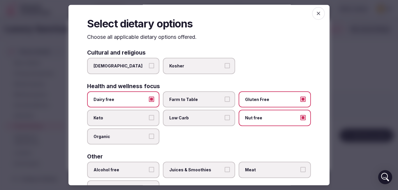
scroll to position [0, 0]
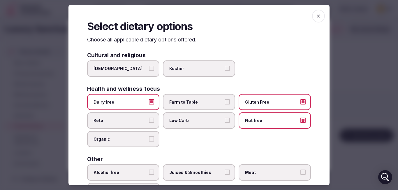
click at [128, 72] on label "[DEMOGRAPHIC_DATA]" at bounding box center [123, 68] width 72 height 16
click at [149, 71] on button "[DEMOGRAPHIC_DATA]" at bounding box center [151, 68] width 5 height 5
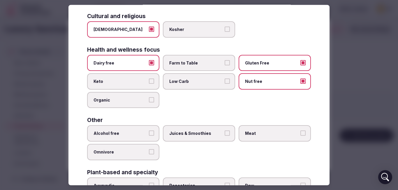
scroll to position [58, 0]
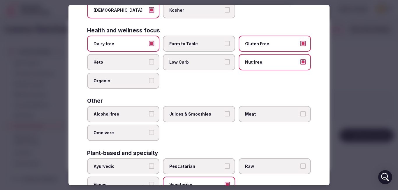
click at [183, 118] on label "Juices & Smoothies" at bounding box center [199, 114] width 72 height 16
click at [225, 116] on button "Juices & Smoothies" at bounding box center [227, 113] width 5 height 5
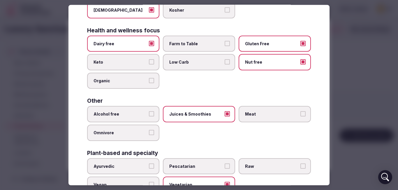
click at [244, 119] on label "Meat" at bounding box center [275, 114] width 72 height 16
click at [301, 116] on button "Meat" at bounding box center [303, 113] width 5 height 5
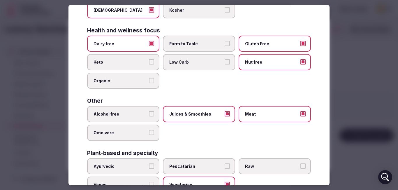
click at [128, 117] on label "Alcohol free" at bounding box center [123, 114] width 72 height 16
click at [149, 116] on button "Alcohol free" at bounding box center [151, 113] width 5 height 5
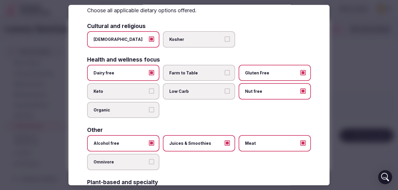
scroll to position [0, 0]
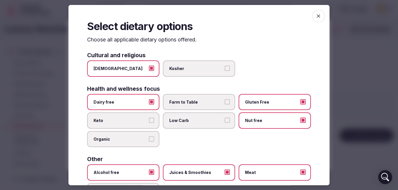
click at [358, 53] on div at bounding box center [199, 95] width 398 height 190
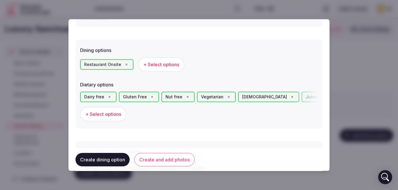
scroll to position [192, 0]
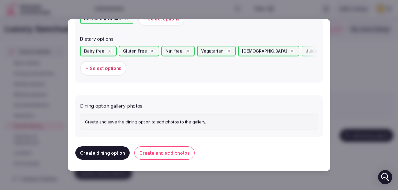
click at [106, 153] on button "Create dining option" at bounding box center [103, 152] width 54 height 13
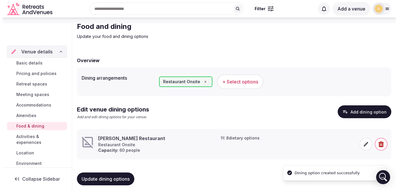
scroll to position [29, 0]
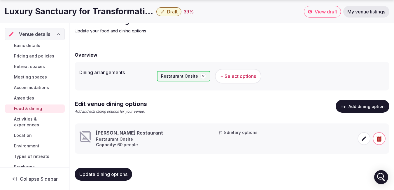
click at [360, 141] on span at bounding box center [363, 138] width 13 height 13
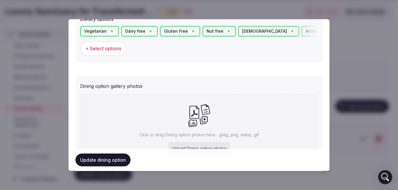
scroll to position [245, 0]
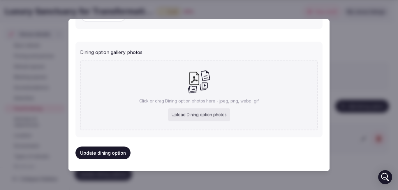
click at [177, 113] on div "Upload Dining option photos" at bounding box center [199, 114] width 62 height 13
type input "**********"
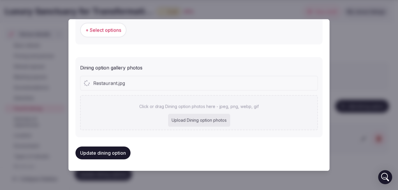
scroll to position [230, 0]
click at [178, 119] on div "Upload Dining option photos" at bounding box center [199, 120] width 62 height 13
type input "**********"
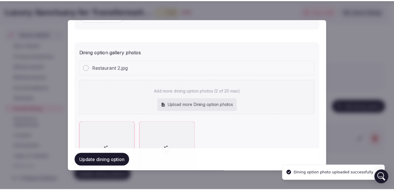
scroll to position [292, 0]
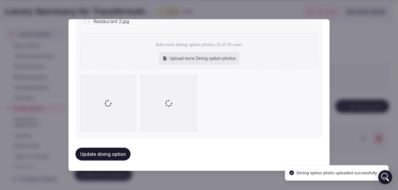
click at [110, 154] on button "Update dining option" at bounding box center [103, 154] width 55 height 13
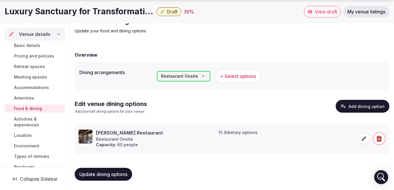
click at [36, 123] on span "Activities & experiences" at bounding box center [38, 122] width 48 height 12
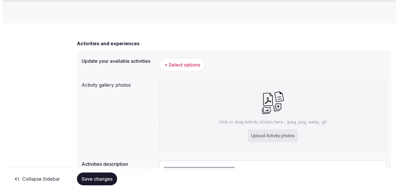
scroll to position [58, 0]
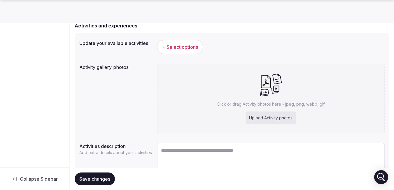
click at [172, 45] on span "+ Select options" at bounding box center [180, 47] width 36 height 6
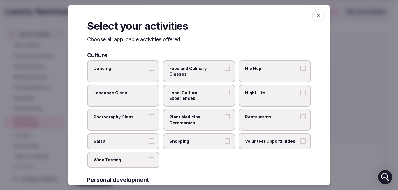
scroll to position [0, 0]
click at [132, 66] on span "Dancing" at bounding box center [121, 69] width 54 height 6
click at [149, 66] on button "Dancing" at bounding box center [151, 68] width 5 height 5
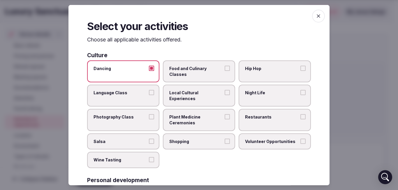
click at [202, 69] on span "Food and Culinary Classes" at bounding box center [196, 71] width 54 height 11
click at [225, 69] on button "Food and Culinary Classes" at bounding box center [227, 68] width 5 height 5
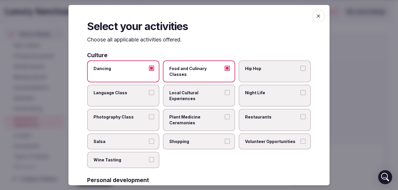
click at [203, 87] on label "Local Cultural Experiences" at bounding box center [199, 96] width 72 height 22
click at [225, 90] on button "Local Cultural Experiences" at bounding box center [227, 92] width 5 height 5
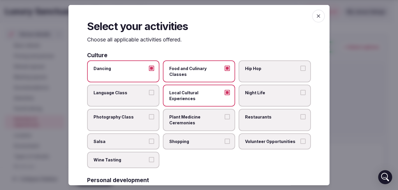
click at [143, 115] on span "Photography Class" at bounding box center [121, 117] width 54 height 6
click at [149, 115] on button "Photography Class" at bounding box center [151, 116] width 5 height 5
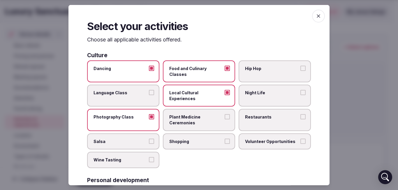
click at [143, 115] on span "Photography Class" at bounding box center [121, 117] width 54 height 6
click at [149, 115] on button "Photography Class" at bounding box center [151, 116] width 5 height 5
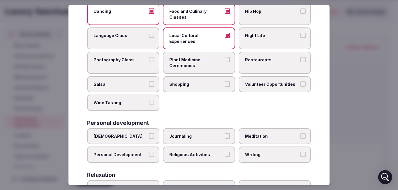
scroll to position [58, 0]
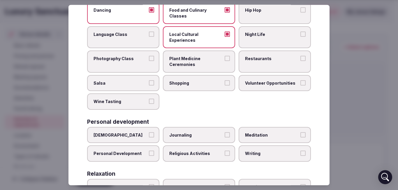
click at [203, 85] on span "Shopping" at bounding box center [196, 83] width 54 height 6
click at [225, 85] on button "Shopping" at bounding box center [227, 82] width 5 height 5
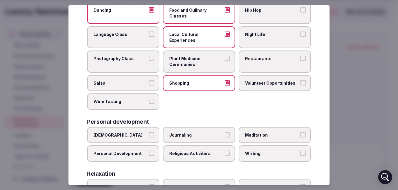
click at [248, 83] on span "Volunteer Opportunities" at bounding box center [272, 83] width 54 height 6
click at [301, 83] on button "Volunteer Opportunities" at bounding box center [303, 82] width 5 height 5
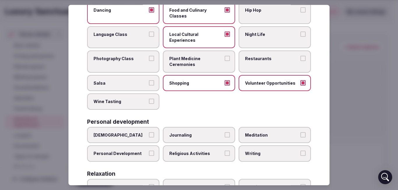
scroll to position [87, 0]
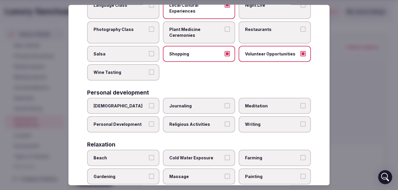
click at [147, 67] on label "Wine Tasting" at bounding box center [123, 72] width 72 height 16
click at [149, 69] on button "Wine Tasting" at bounding box center [151, 71] width 5 height 5
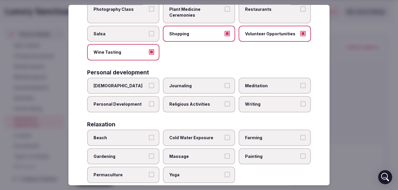
scroll to position [117, 0]
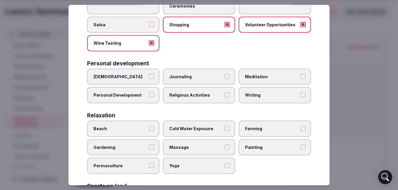
click at [186, 79] on span "Journaling" at bounding box center [196, 77] width 54 height 6
click at [225, 79] on button "Journaling" at bounding box center [227, 76] width 5 height 5
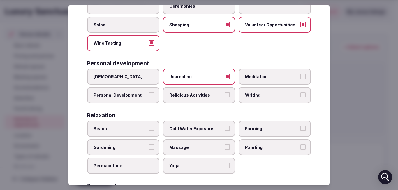
click at [247, 77] on span "Meditation" at bounding box center [272, 77] width 54 height 6
click at [301, 77] on button "Meditation" at bounding box center [303, 76] width 5 height 5
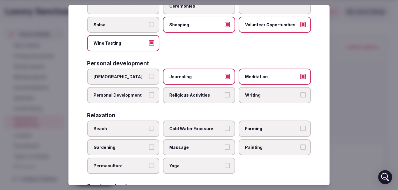
click at [251, 95] on span "Writing" at bounding box center [272, 95] width 54 height 6
click at [301, 95] on button "Writing" at bounding box center [303, 94] width 5 height 5
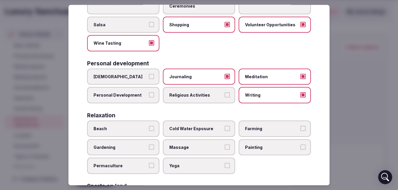
click at [199, 99] on label "Religious Activities" at bounding box center [199, 95] width 72 height 16
click at [225, 97] on button "Religious Activities" at bounding box center [227, 94] width 5 height 5
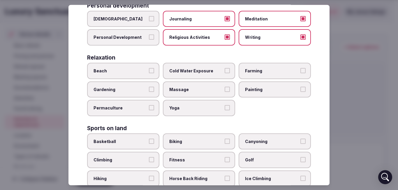
scroll to position [175, 0]
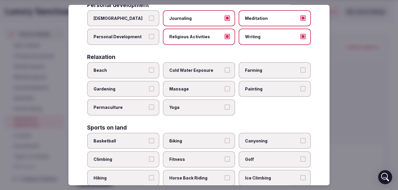
click at [250, 87] on span "Painting" at bounding box center [272, 89] width 54 height 6
click at [301, 87] on button "Painting" at bounding box center [303, 88] width 5 height 5
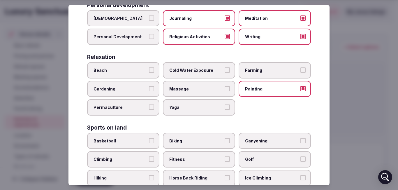
click at [186, 89] on span "Massage" at bounding box center [196, 89] width 54 height 6
click at [225, 89] on button "Massage" at bounding box center [227, 88] width 5 height 5
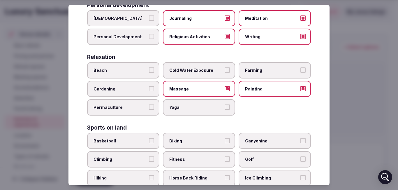
click at [178, 104] on span "Yoga" at bounding box center [196, 107] width 54 height 6
click at [225, 104] on button "Yoga" at bounding box center [227, 106] width 5 height 5
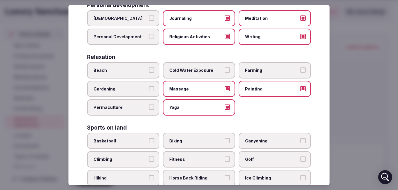
click at [133, 107] on span "Permaculture" at bounding box center [121, 107] width 54 height 6
click at [149, 107] on button "Permaculture" at bounding box center [151, 106] width 5 height 5
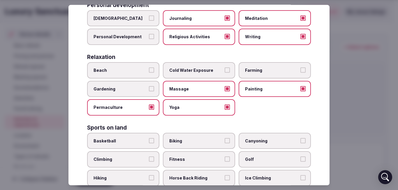
click at [133, 107] on span "Permaculture" at bounding box center [121, 107] width 54 height 6
click at [149, 107] on button "Permaculture" at bounding box center [151, 106] width 5 height 5
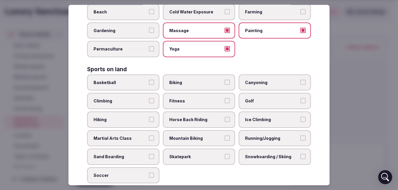
scroll to position [262, 0]
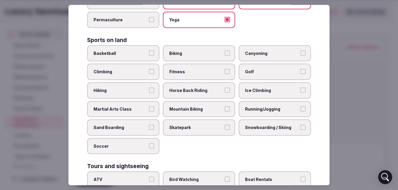
click at [184, 50] on label "Biking" at bounding box center [199, 53] width 72 height 16
click at [225, 50] on button "Biking" at bounding box center [227, 52] width 5 height 5
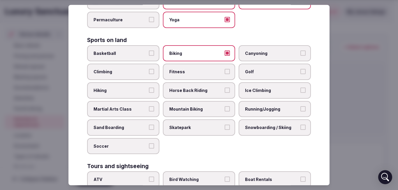
click at [130, 71] on span "Climbing" at bounding box center [121, 72] width 54 height 6
click at [149, 71] on button "Climbing" at bounding box center [151, 71] width 5 height 5
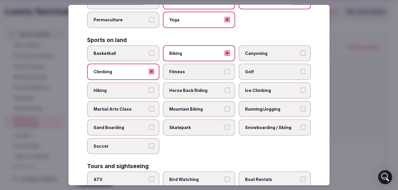
click at [139, 74] on span "Climbing" at bounding box center [121, 72] width 54 height 6
click at [149, 74] on button "Climbing" at bounding box center [151, 71] width 5 height 5
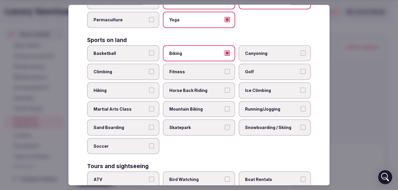
click at [177, 71] on span "Fitness" at bounding box center [196, 72] width 54 height 6
click at [225, 71] on button "Fitness" at bounding box center [227, 71] width 5 height 5
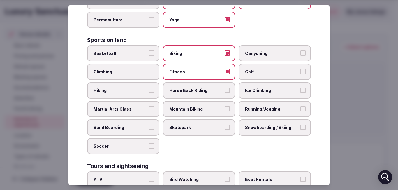
click at [130, 92] on span "Hiking" at bounding box center [121, 90] width 54 height 6
click at [149, 92] on button "Hiking" at bounding box center [151, 89] width 5 height 5
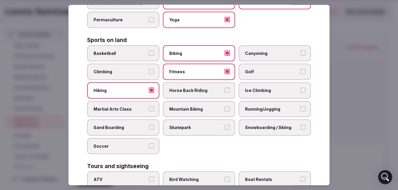
click at [185, 92] on span "Horse Back Riding" at bounding box center [196, 90] width 54 height 6
click at [225, 92] on button "Horse Back Riding" at bounding box center [227, 89] width 5 height 5
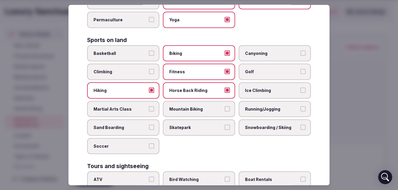
click at [250, 107] on span "Running/Jogging" at bounding box center [272, 109] width 54 height 6
click at [301, 107] on button "Running/Jogging" at bounding box center [303, 108] width 5 height 5
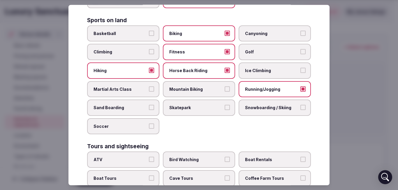
scroll to position [292, 0]
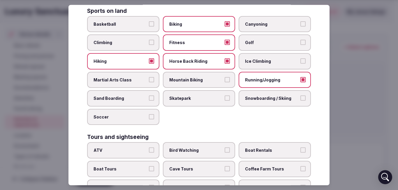
click at [249, 80] on span "Running/Jogging" at bounding box center [272, 80] width 54 height 6
click at [301, 80] on button "Running/Jogging" at bounding box center [303, 79] width 5 height 5
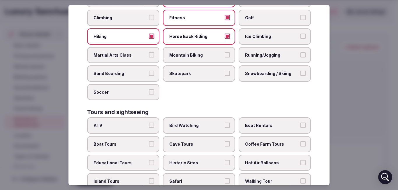
scroll to position [350, 0]
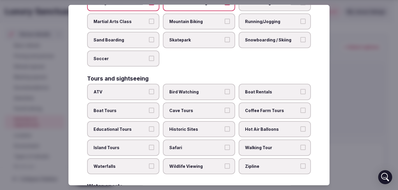
click at [112, 92] on span "ATV" at bounding box center [121, 92] width 54 height 6
click at [149, 92] on button "ATV" at bounding box center [151, 91] width 5 height 5
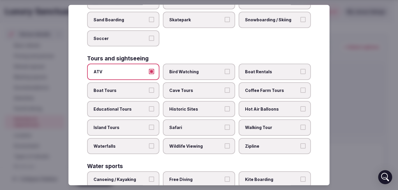
scroll to position [379, 0]
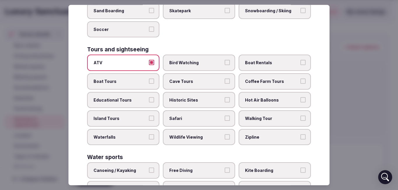
click at [122, 114] on label "Island Tours" at bounding box center [123, 118] width 72 height 16
click at [149, 115] on button "Island Tours" at bounding box center [151, 117] width 5 height 5
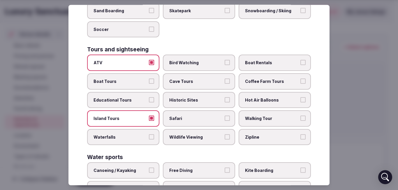
click at [117, 105] on label "Educational Tours" at bounding box center [123, 100] width 72 height 16
click at [149, 102] on button "Educational Tours" at bounding box center [151, 99] width 5 height 5
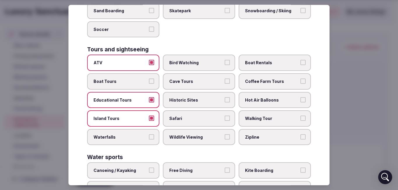
click at [120, 136] on span "Waterfalls" at bounding box center [121, 137] width 54 height 6
click at [149, 136] on button "Waterfalls" at bounding box center [151, 136] width 5 height 5
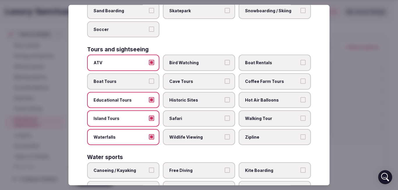
click at [171, 120] on span "Safari" at bounding box center [196, 118] width 54 height 6
click at [225, 120] on button "Safari" at bounding box center [227, 117] width 5 height 5
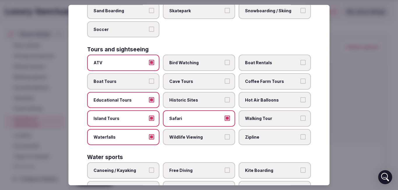
click at [172, 104] on label "Historic Sites" at bounding box center [199, 100] width 72 height 16
click at [225, 102] on button "Historic Sites" at bounding box center [227, 99] width 5 height 5
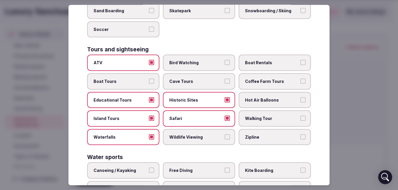
click at [177, 87] on label "Cave Tours" at bounding box center [199, 81] width 72 height 16
click at [225, 84] on button "Cave Tours" at bounding box center [227, 80] width 5 height 5
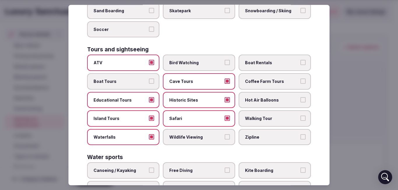
click at [257, 102] on span "Hot Air Balloons" at bounding box center [272, 100] width 54 height 6
click at [301, 102] on button "Hot Air Balloons" at bounding box center [303, 99] width 5 height 5
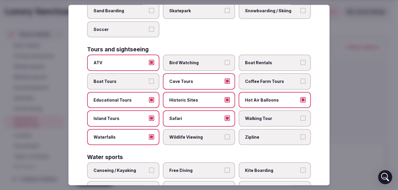
click at [256, 118] on span "Walking Tour" at bounding box center [272, 118] width 54 height 6
click at [301, 118] on button "Walking Tour" at bounding box center [303, 117] width 5 height 5
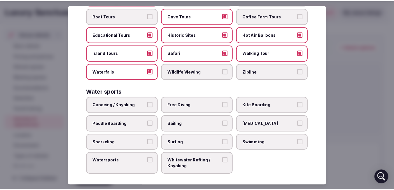
scroll to position [447, 0]
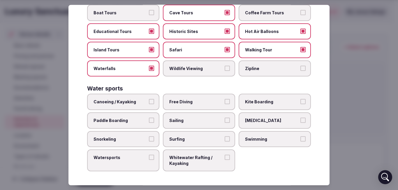
click at [179, 101] on span "Free Diving" at bounding box center [196, 102] width 54 height 6
click at [225, 101] on button "Free Diving" at bounding box center [227, 101] width 5 height 5
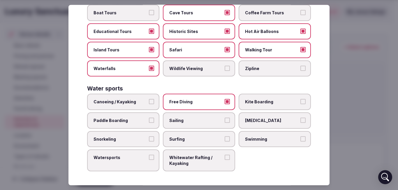
click at [124, 142] on label "Snorkeling" at bounding box center [123, 139] width 72 height 16
click at [149, 141] on button "Snorkeling" at bounding box center [151, 138] width 5 height 5
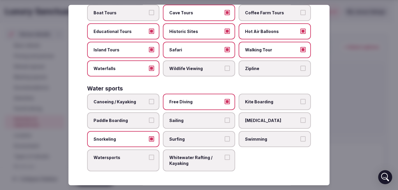
click at [127, 157] on span "Watersports" at bounding box center [121, 158] width 54 height 6
click at [149, 157] on button "Watersports" at bounding box center [151, 157] width 5 height 5
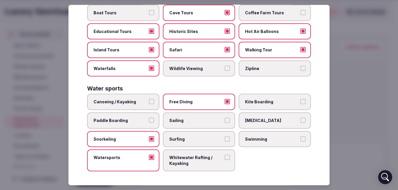
click at [180, 166] on span "Whitewater Rafting / Kayaking" at bounding box center [196, 160] width 54 height 11
click at [225, 160] on button "Whitewater Rafting / Kayaking" at bounding box center [227, 157] width 5 height 5
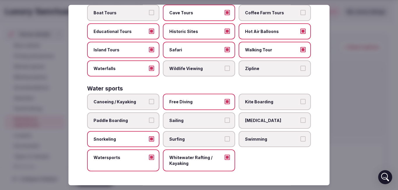
click at [254, 134] on label "Swimming" at bounding box center [275, 139] width 72 height 16
click at [301, 136] on button "Swimming" at bounding box center [303, 138] width 5 height 5
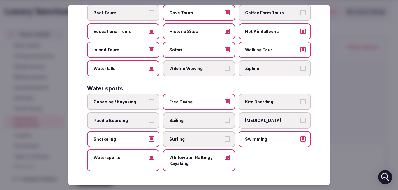
click at [359, 41] on div at bounding box center [199, 95] width 398 height 190
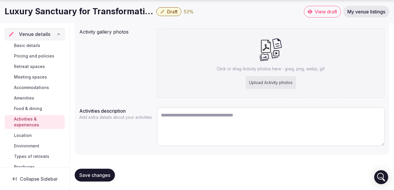
scroll to position [94, 0]
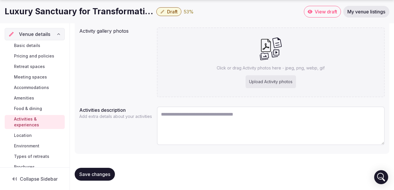
click at [101, 170] on button "Save changes" at bounding box center [95, 174] width 40 height 13
click at [21, 135] on span "Location" at bounding box center [23, 135] width 18 height 6
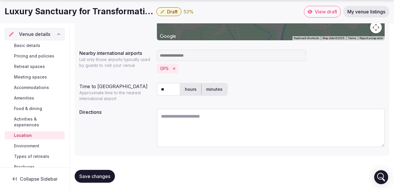
scroll to position [164, 0]
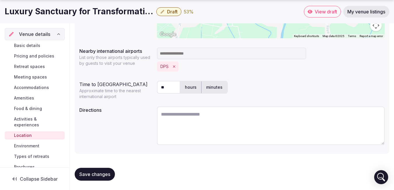
click at [26, 147] on span "Environment" at bounding box center [26, 146] width 25 height 6
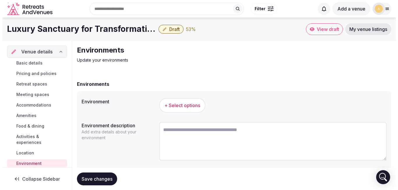
scroll to position [15, 0]
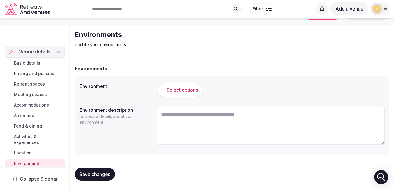
click at [170, 89] on span "+ Select options" at bounding box center [180, 90] width 36 height 6
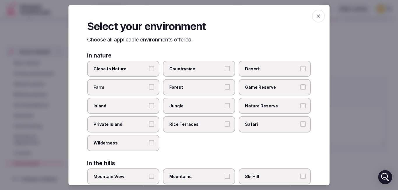
click at [191, 105] on span "Jungle" at bounding box center [196, 106] width 54 height 6
click at [225, 105] on button "Jungle" at bounding box center [227, 105] width 5 height 5
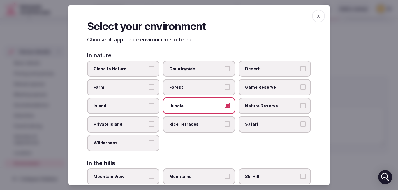
click at [195, 89] on span "Forest" at bounding box center [196, 87] width 54 height 6
click at [225, 89] on button "Forest" at bounding box center [227, 86] width 5 height 5
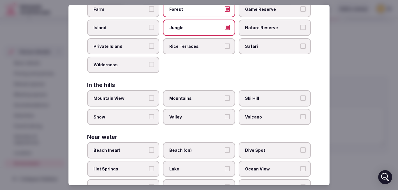
scroll to position [87, 0]
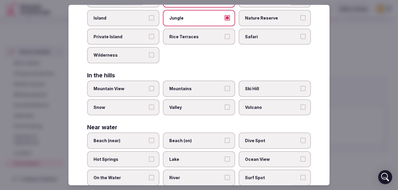
click at [183, 103] on label "Valley" at bounding box center [199, 107] width 72 height 16
click at [225, 104] on button "Valley" at bounding box center [227, 106] width 5 height 5
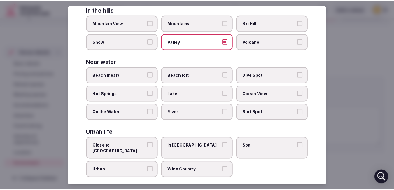
scroll to position [154, 0]
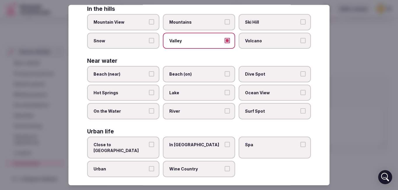
click at [175, 114] on label "River" at bounding box center [199, 111] width 72 height 16
click at [225, 113] on button "River" at bounding box center [227, 110] width 5 height 5
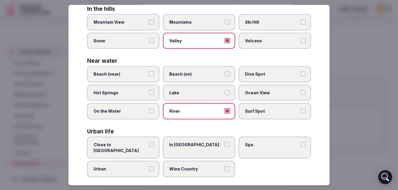
click at [127, 145] on span "Close to [GEOGRAPHIC_DATA]" at bounding box center [121, 147] width 54 height 11
click at [149, 145] on button "Close to [GEOGRAPHIC_DATA]" at bounding box center [151, 144] width 5 height 5
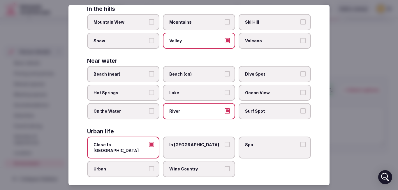
click at [280, 142] on span "Spa" at bounding box center [272, 145] width 54 height 6
click at [301, 142] on button "Spa" at bounding box center [303, 144] width 5 height 5
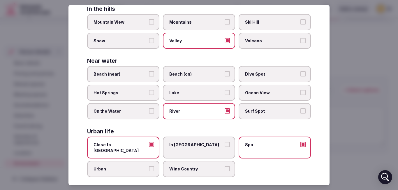
click at [340, 108] on div at bounding box center [199, 95] width 398 height 190
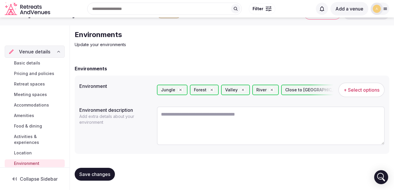
click at [108, 174] on span "Save changes" at bounding box center [94, 174] width 31 height 6
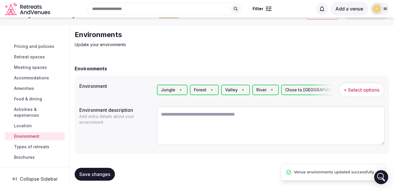
click at [32, 148] on span "Types of retreats" at bounding box center [31, 147] width 35 height 6
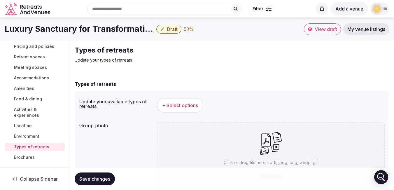
click at [184, 105] on span "+ Select options" at bounding box center [180, 105] width 36 height 6
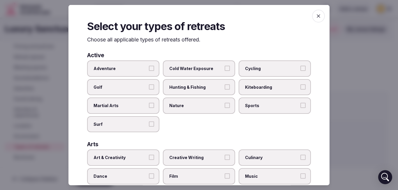
click at [127, 67] on span "Adventure" at bounding box center [121, 69] width 54 height 6
click at [149, 67] on button "Adventure" at bounding box center [151, 68] width 5 height 5
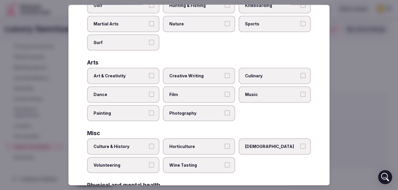
scroll to position [87, 0]
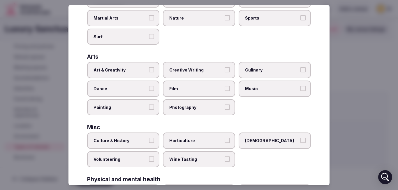
click at [264, 23] on label "Sports" at bounding box center [275, 18] width 72 height 16
click at [301, 20] on button "Sports" at bounding box center [303, 17] width 5 height 5
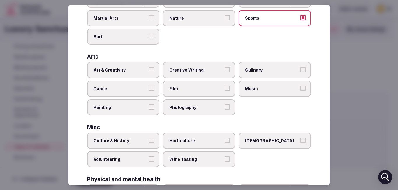
click at [136, 73] on label "Art & Creativity" at bounding box center [123, 70] width 72 height 16
click at [149, 72] on button "Art & Creativity" at bounding box center [151, 69] width 5 height 5
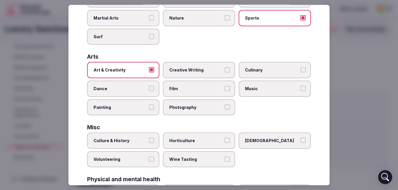
click at [185, 73] on label "Creative Writing" at bounding box center [199, 70] width 72 height 16
click at [225, 72] on button "Creative Writing" at bounding box center [227, 69] width 5 height 5
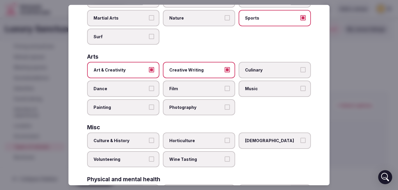
click at [247, 69] on span "Culinary" at bounding box center [272, 70] width 54 height 6
click at [301, 69] on button "Culinary" at bounding box center [303, 69] width 5 height 5
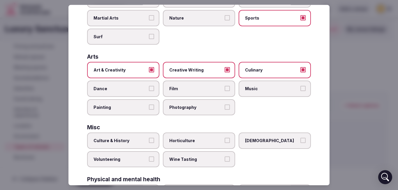
click at [251, 87] on span "Music" at bounding box center [272, 89] width 54 height 6
click at [301, 87] on button "Music" at bounding box center [303, 88] width 5 height 5
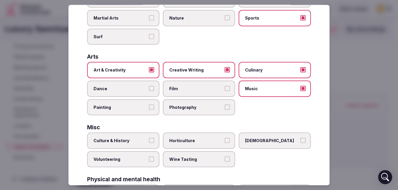
click at [194, 92] on label "Film" at bounding box center [199, 88] width 72 height 16
click at [225, 91] on button "Film" at bounding box center [227, 88] width 5 height 5
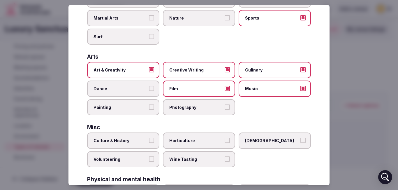
click at [186, 106] on span "Photography" at bounding box center [196, 107] width 54 height 6
click at [225, 106] on button "Photography" at bounding box center [227, 106] width 5 height 5
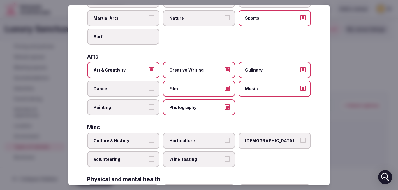
click at [134, 111] on label "Painting" at bounding box center [123, 107] width 72 height 16
click at [149, 109] on button "Painting" at bounding box center [151, 106] width 5 height 5
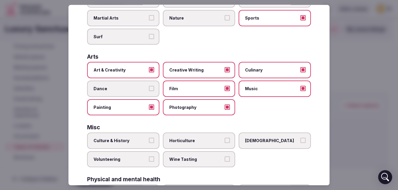
click at [133, 84] on label "Dance" at bounding box center [123, 88] width 72 height 16
click at [149, 86] on button "Dance" at bounding box center [151, 88] width 5 height 5
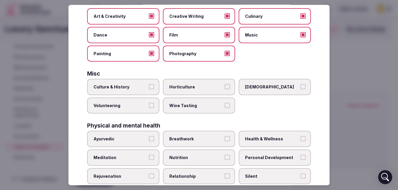
scroll to position [146, 0]
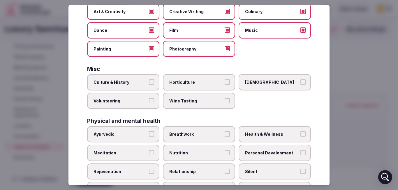
click at [130, 87] on label "Culture & History" at bounding box center [123, 82] width 72 height 16
click at [149, 85] on button "Culture & History" at bounding box center [151, 81] width 5 height 5
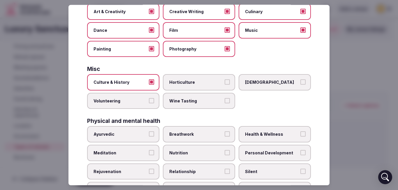
click at [184, 101] on span "Wine Tasting" at bounding box center [196, 101] width 54 height 6
click at [225, 101] on button "Wine Tasting" at bounding box center [227, 100] width 5 height 5
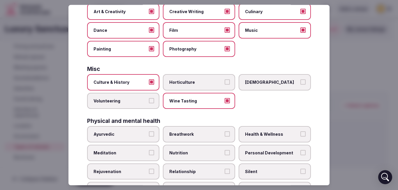
click at [140, 105] on label "Volunteering" at bounding box center [123, 101] width 72 height 16
click at [149, 103] on button "Volunteering" at bounding box center [151, 100] width 5 height 5
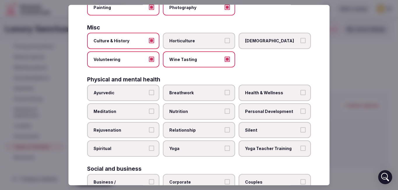
scroll to position [204, 0]
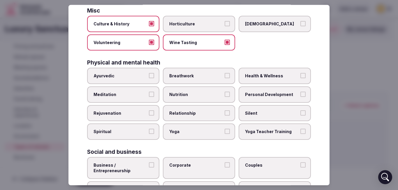
click at [184, 80] on label "Breathwork" at bounding box center [199, 76] width 72 height 16
click at [225, 78] on button "Breathwork" at bounding box center [227, 75] width 5 height 5
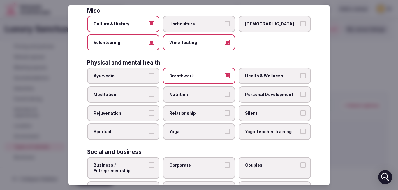
click at [247, 77] on span "Health & Wellness" at bounding box center [272, 76] width 54 height 6
click at [301, 77] on button "Health & Wellness" at bounding box center [303, 75] width 5 height 5
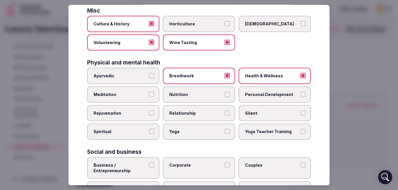
click at [247, 89] on label "Personal Development" at bounding box center [275, 94] width 72 height 16
click at [301, 92] on button "Personal Development" at bounding box center [303, 94] width 5 height 5
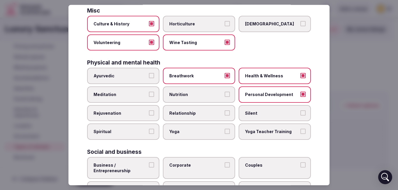
click at [206, 96] on span "Nutrition" at bounding box center [196, 95] width 54 height 6
click at [225, 96] on button "Nutrition" at bounding box center [227, 94] width 5 height 5
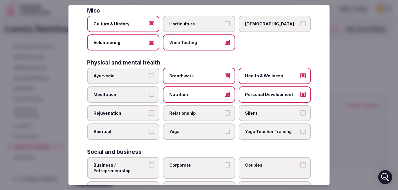
click at [124, 92] on span "Meditation" at bounding box center [121, 95] width 54 height 6
click at [149, 92] on button "Meditation" at bounding box center [151, 94] width 5 height 5
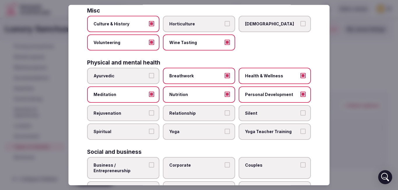
click at [124, 112] on span "Rejuvenation" at bounding box center [121, 113] width 54 height 6
click at [149, 112] on button "Rejuvenation" at bounding box center [151, 112] width 5 height 5
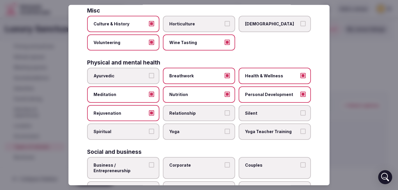
click at [169, 111] on span "Relationship" at bounding box center [196, 113] width 54 height 6
click at [225, 111] on button "Relationship" at bounding box center [227, 112] width 5 height 5
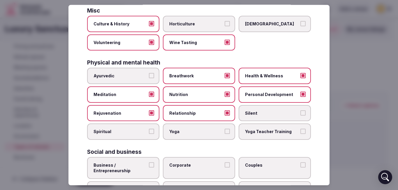
click at [256, 110] on span "Silent" at bounding box center [272, 113] width 54 height 6
click at [301, 110] on button "Silent" at bounding box center [303, 112] width 5 height 5
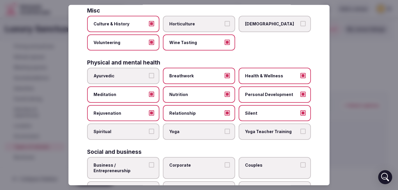
click at [256, 131] on span "Yoga Teacher Training" at bounding box center [272, 132] width 54 height 6
click at [301, 131] on button "Yoga Teacher Training" at bounding box center [303, 131] width 5 height 5
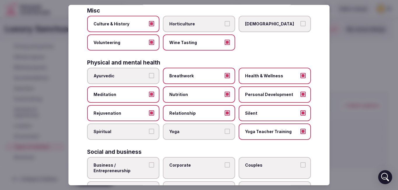
click at [193, 130] on span "Yoga" at bounding box center [196, 132] width 54 height 6
click at [225, 130] on button "Yoga" at bounding box center [227, 131] width 5 height 5
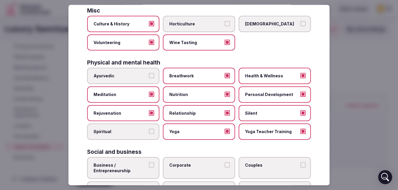
click at [129, 133] on span "Spiritual" at bounding box center [121, 132] width 54 height 6
click at [149, 133] on button "Spiritual" at bounding box center [151, 131] width 5 height 5
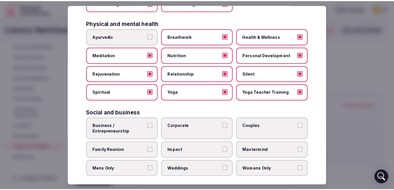
scroll to position [249, 0]
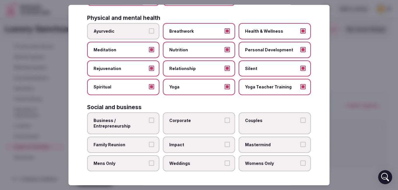
click at [138, 127] on span "Business / Entrepreneurship" at bounding box center [121, 122] width 54 height 11
click at [149, 123] on button "Business / Entrepreneurship" at bounding box center [151, 119] width 5 height 5
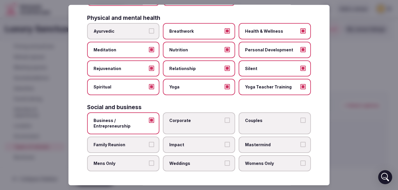
click at [178, 126] on label "Corporate" at bounding box center [199, 123] width 72 height 22
click at [225, 123] on button "Corporate" at bounding box center [227, 119] width 5 height 5
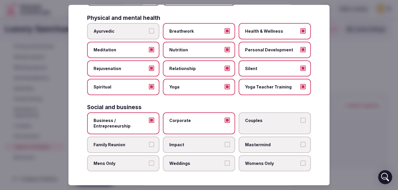
click at [250, 124] on label "Couples" at bounding box center [275, 123] width 72 height 22
click at [301, 123] on button "Couples" at bounding box center [303, 119] width 5 height 5
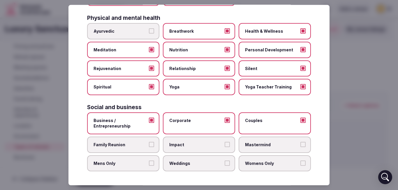
click at [136, 144] on span "Family Reunion" at bounding box center [121, 145] width 54 height 6
click at [149, 144] on button "Family Reunion" at bounding box center [151, 144] width 5 height 5
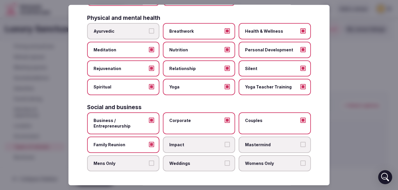
click at [180, 146] on span "Impact" at bounding box center [196, 145] width 54 height 6
click at [225, 146] on button "Impact" at bounding box center [227, 144] width 5 height 5
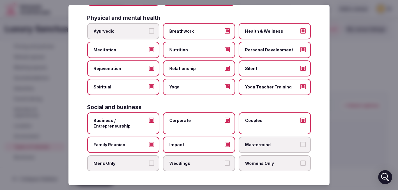
click at [192, 165] on span "Weddings" at bounding box center [196, 163] width 54 height 6
click at [225, 165] on button "Weddings" at bounding box center [227, 162] width 5 height 5
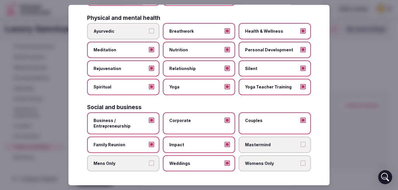
click at [130, 164] on span "Mens Only" at bounding box center [121, 163] width 54 height 6
click at [149, 164] on button "Mens Only" at bounding box center [151, 162] width 5 height 5
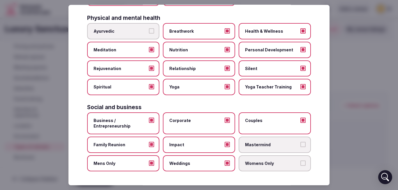
click at [250, 165] on span "Womens Only" at bounding box center [272, 163] width 54 height 6
click at [301, 165] on button "Womens Only" at bounding box center [303, 162] width 5 height 5
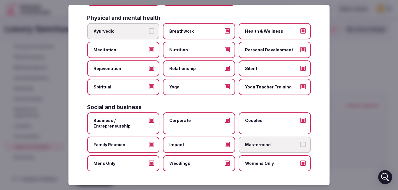
click at [261, 147] on span "Mastermind" at bounding box center [272, 145] width 54 height 6
click at [301, 147] on button "Mastermind" at bounding box center [303, 144] width 5 height 5
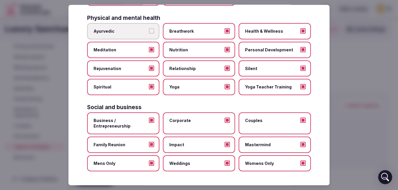
click at [343, 84] on div at bounding box center [199, 95] width 398 height 190
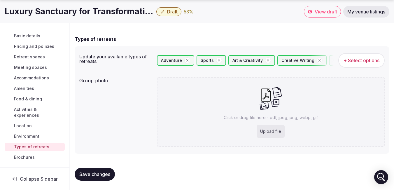
scroll to position [10, 0]
click at [110, 175] on span "Save changes" at bounding box center [94, 174] width 31 height 6
click at [22, 156] on span "Brochures" at bounding box center [24, 157] width 21 height 6
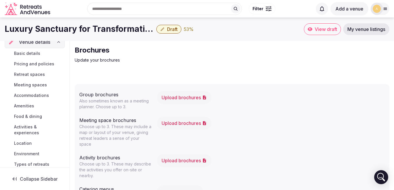
click at [30, 57] on link "Basic details" at bounding box center [35, 53] width 60 height 8
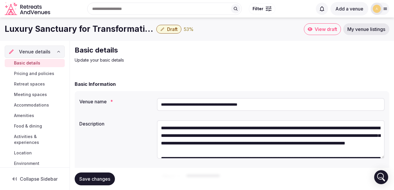
click at [48, 75] on span "Pricing and policies" at bounding box center [34, 74] width 40 height 6
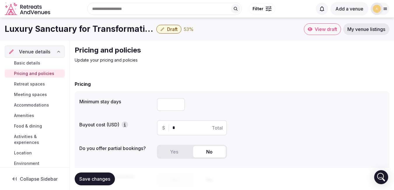
click at [163, 104] on input "number" at bounding box center [171, 104] width 28 height 13
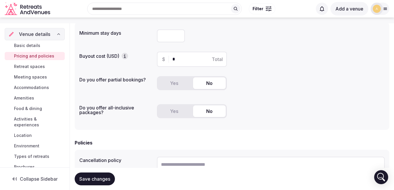
scroll to position [58, 0]
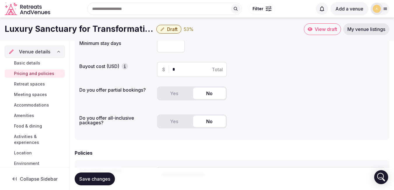
type input "*"
click at [128, 64] on icon "button" at bounding box center [125, 66] width 6 height 6
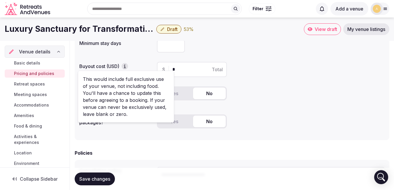
click at [259, 78] on div "$ * Total" at bounding box center [271, 69] width 228 height 20
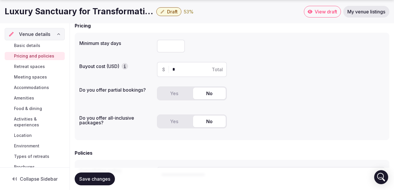
click at [180, 94] on button "Yes" at bounding box center [174, 93] width 33 height 12
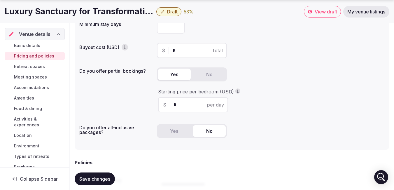
scroll to position [87, 0]
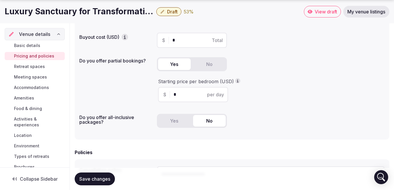
click at [180, 94] on input "*" at bounding box center [197, 94] width 49 height 7
type input "***"
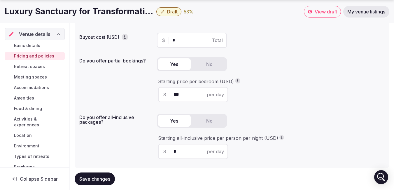
click at [179, 123] on button "Yes" at bounding box center [174, 121] width 33 height 12
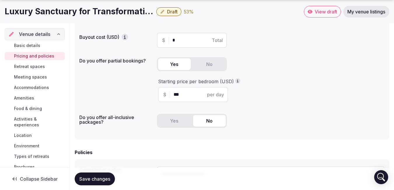
click at [210, 126] on button "No" at bounding box center [209, 121] width 33 height 12
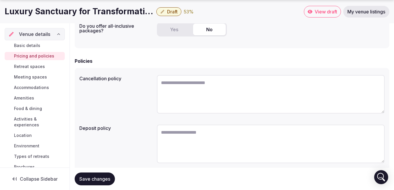
scroll to position [197, 0]
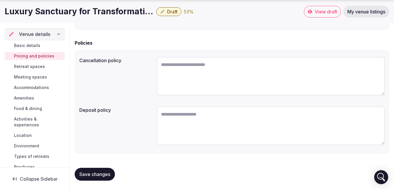
click at [179, 64] on textarea at bounding box center [271, 76] width 228 height 38
type textarea "**********"
click at [180, 114] on textarea at bounding box center [271, 125] width 228 height 38
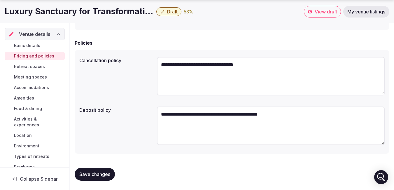
click at [234, 113] on textarea "**********" at bounding box center [271, 125] width 228 height 38
type textarea "**********"
click at [100, 169] on button "Save changes" at bounding box center [95, 174] width 40 height 13
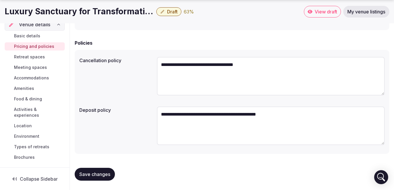
scroll to position [0, 0]
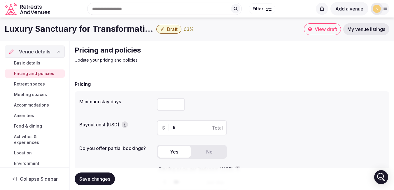
click at [331, 29] on span "View draft" at bounding box center [326, 29] width 22 height 6
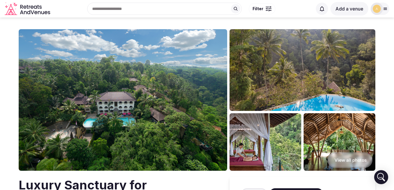
click at [322, 33] on img at bounding box center [302, 70] width 146 height 82
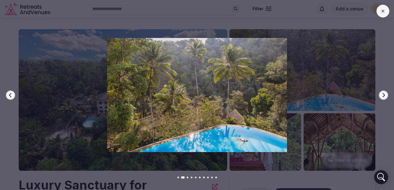
click at [381, 12] on icon at bounding box center [382, 11] width 5 height 5
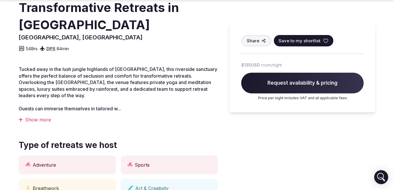
scroll to position [204, 0]
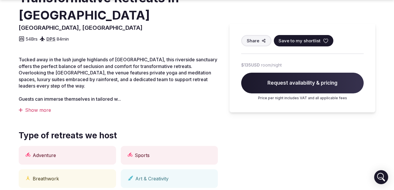
click at [44, 111] on div "Show more" at bounding box center [118, 110] width 199 height 6
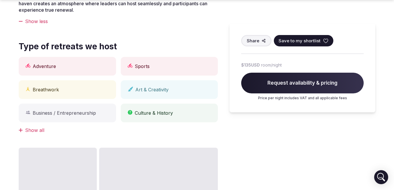
scroll to position [321, 0]
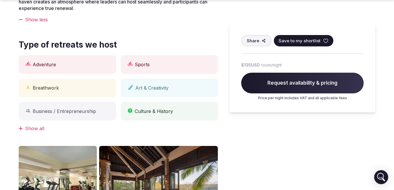
click at [37, 129] on div "Show all" at bounding box center [118, 128] width 199 height 6
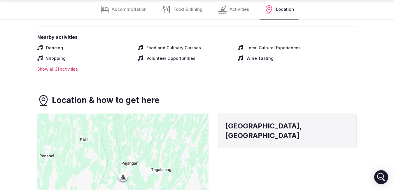
scroll to position [1778, 0]
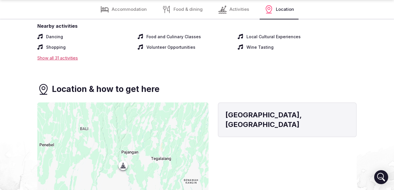
click at [70, 55] on div "Show all 31 activities" at bounding box center [196, 58] width 319 height 6
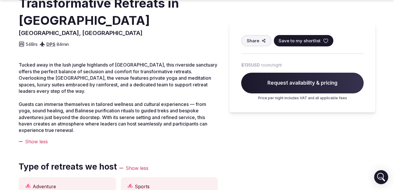
scroll to position [321, 0]
